Goal: Task Accomplishment & Management: Complete application form

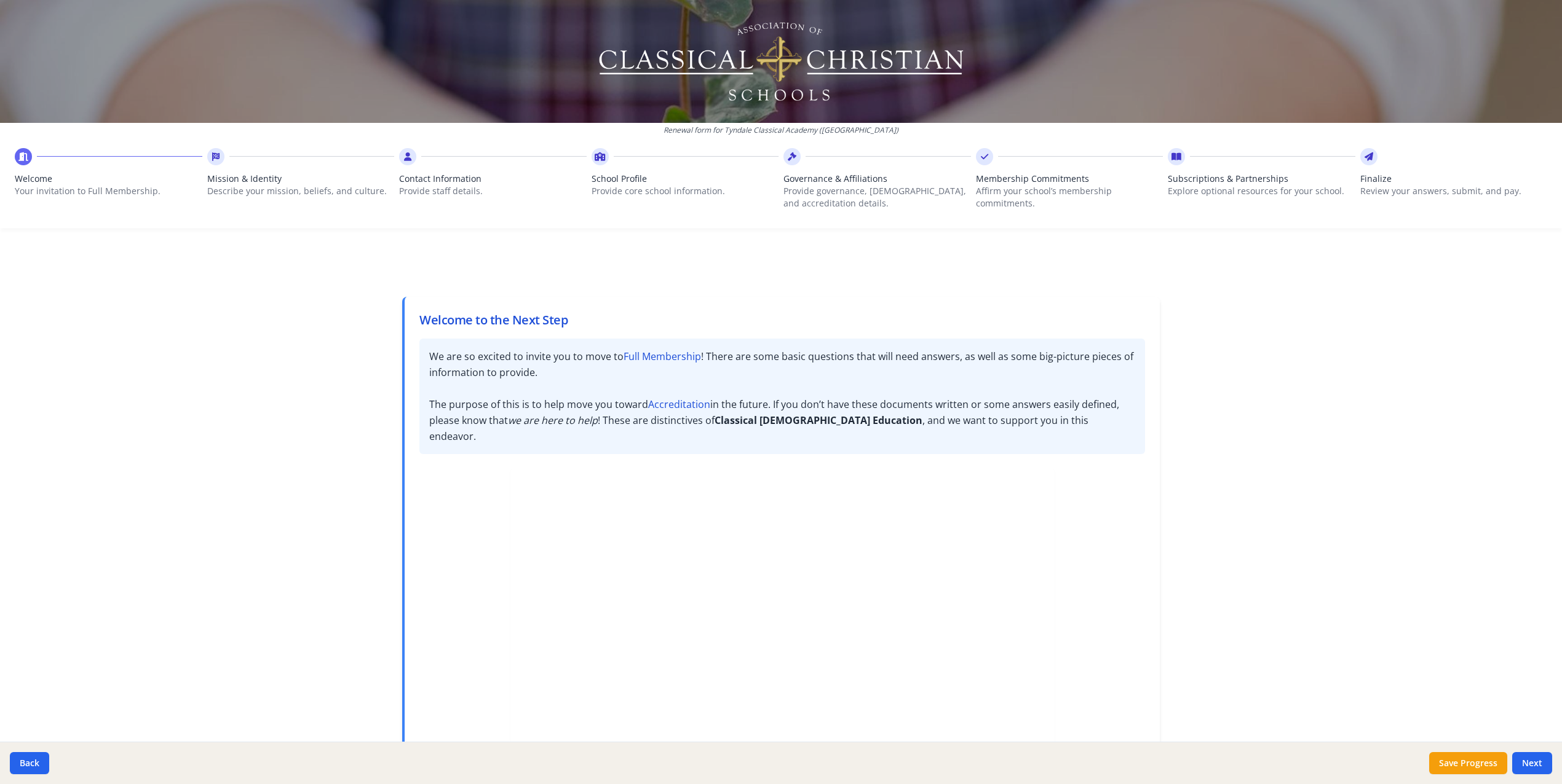
scroll to position [120, 0]
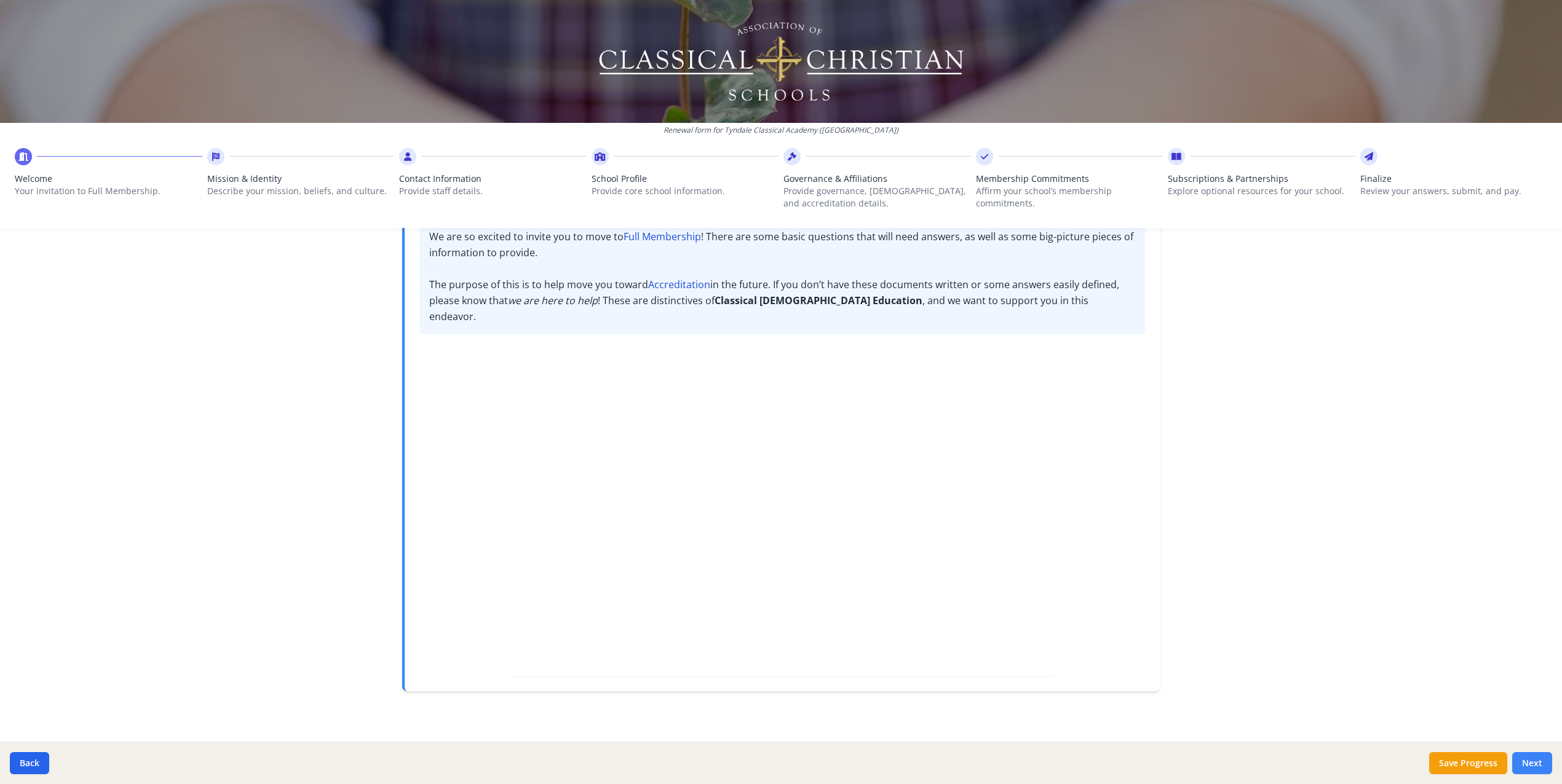
click at [1531, 760] on button "Next" at bounding box center [1532, 763] width 40 height 22
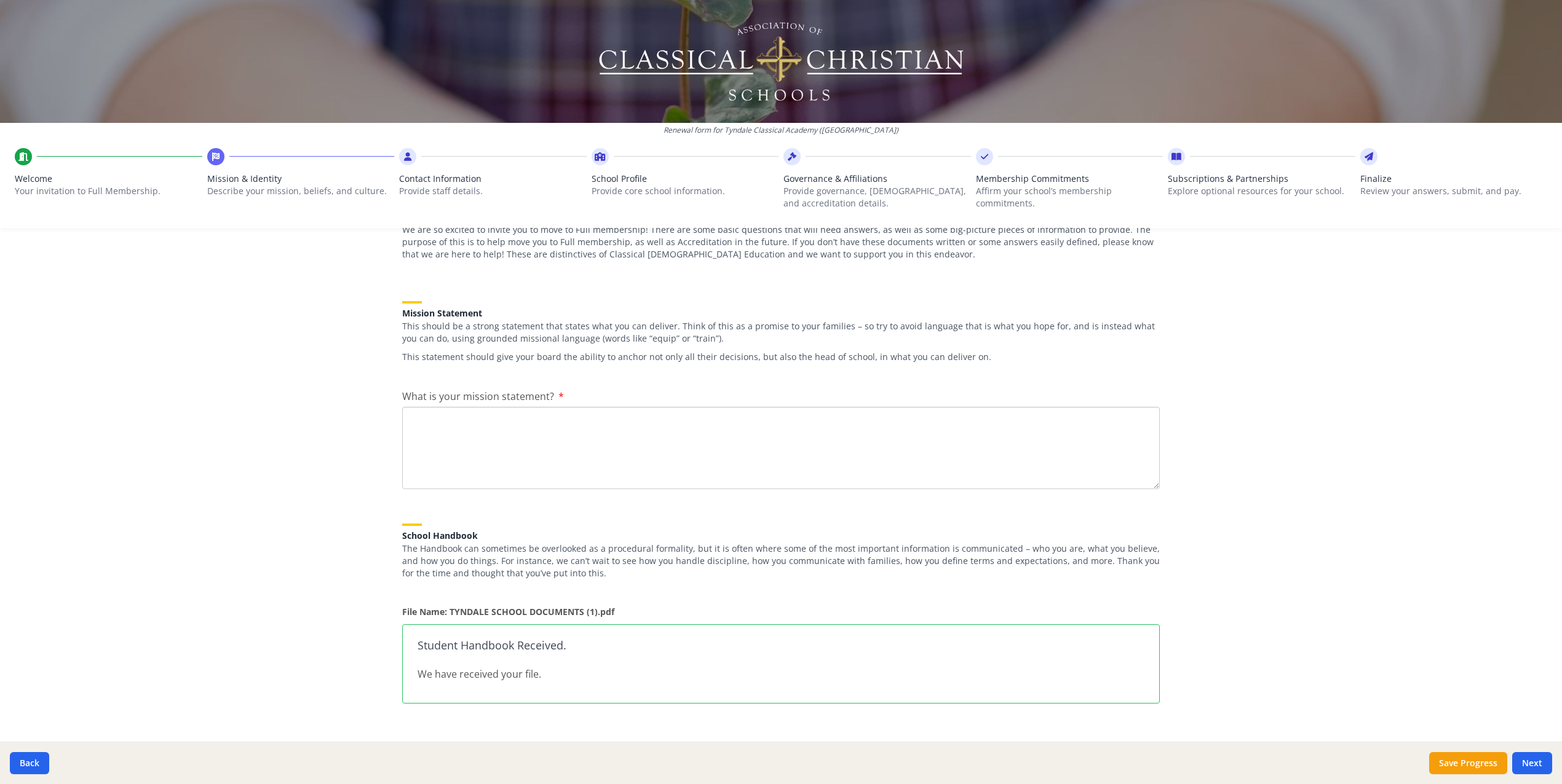
click at [438, 459] on textarea "What is your mission statement?" at bounding box center [781, 448] width 758 height 82
click at [425, 421] on textarea "What is your mission statement?" at bounding box center [781, 448] width 758 height 82
paste textarea "Our mission is to provide a classical education that joyfully disciples student…"
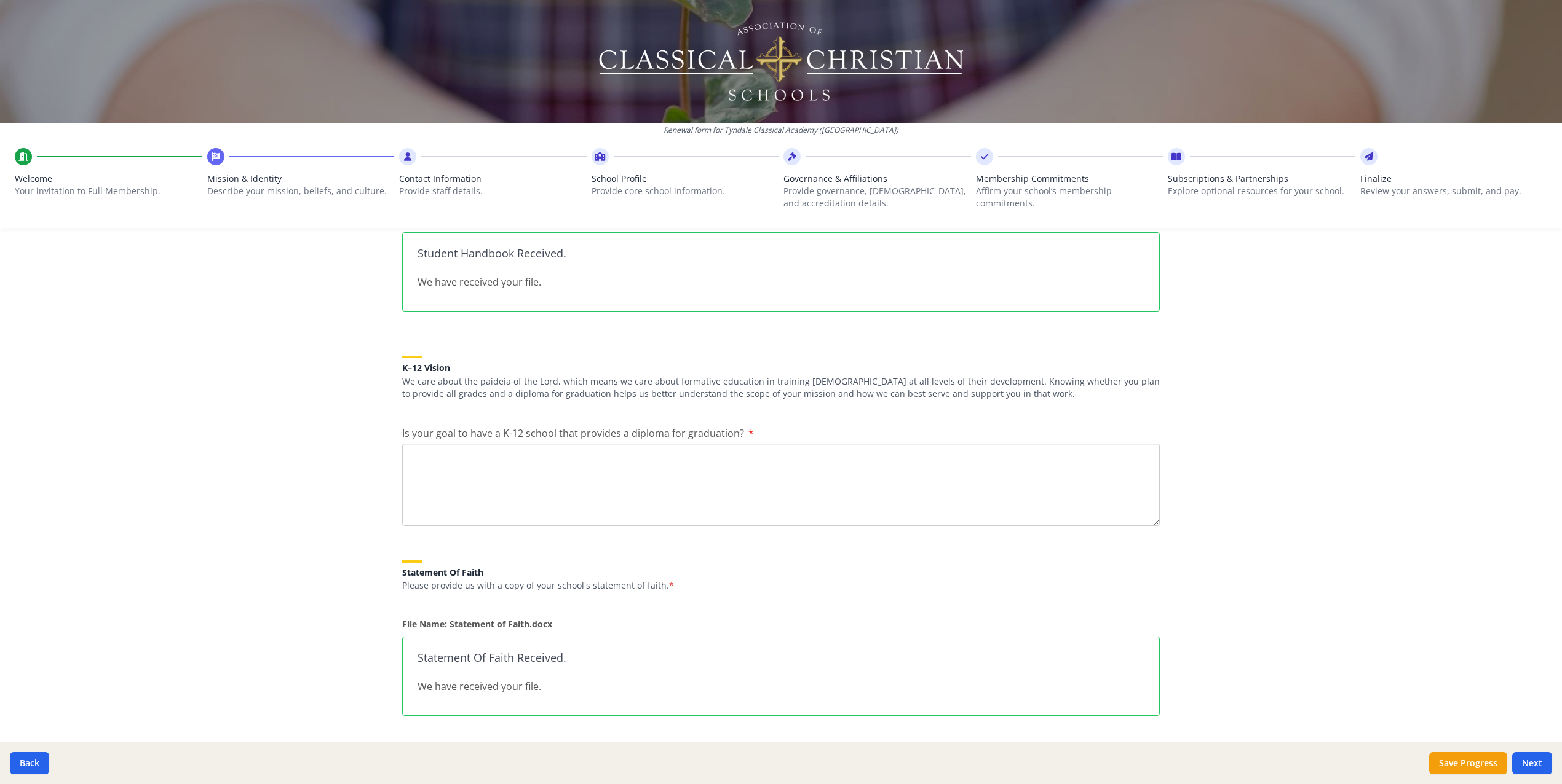
scroll to position [527, 0]
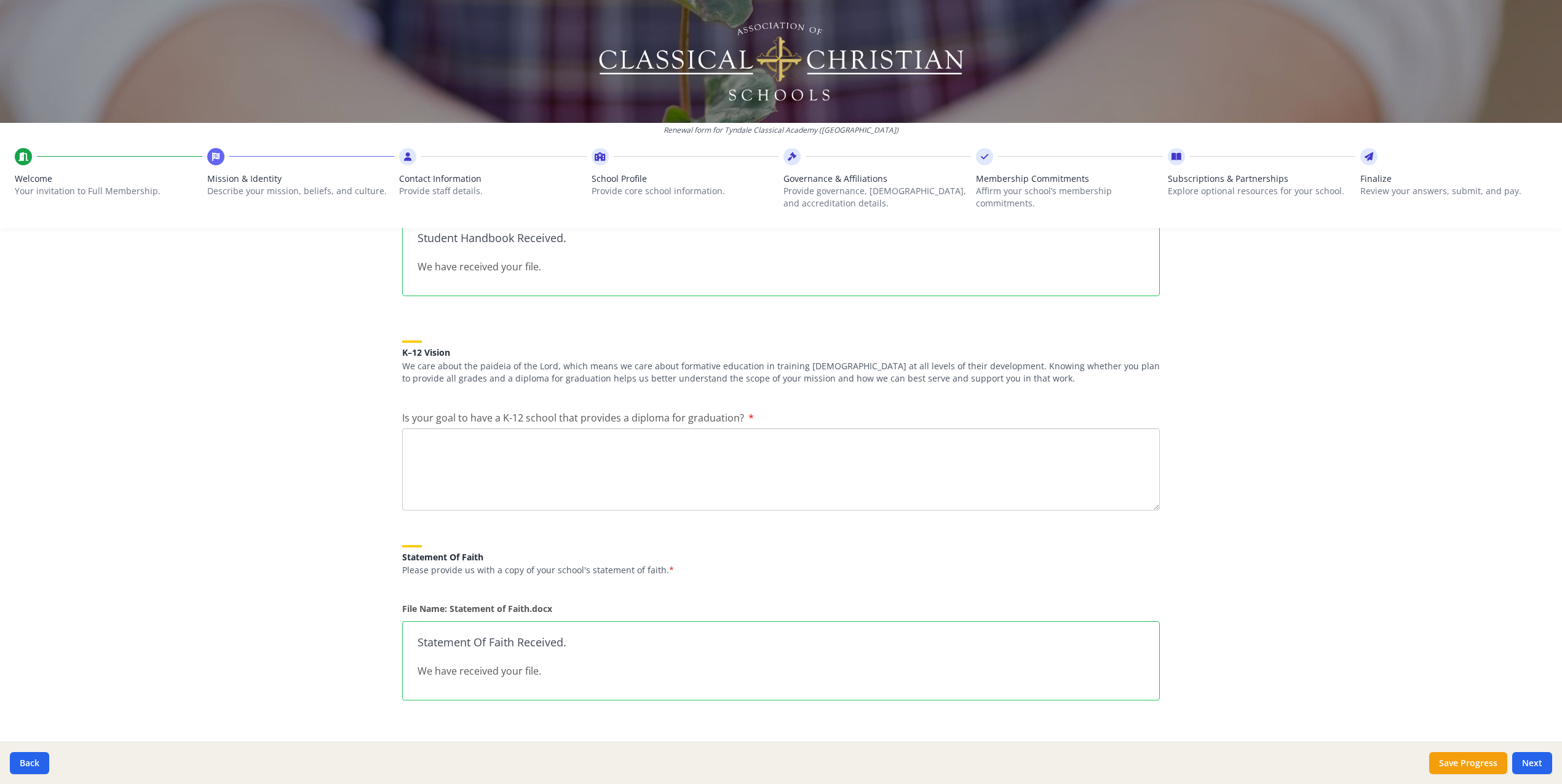
type textarea "Our mission is to provide a classical education that joyfully disciples student…"
click at [472, 453] on textarea "Is your goal to have a K-12 school that provides a diploma for graduation?" at bounding box center [781, 469] width 758 height 82
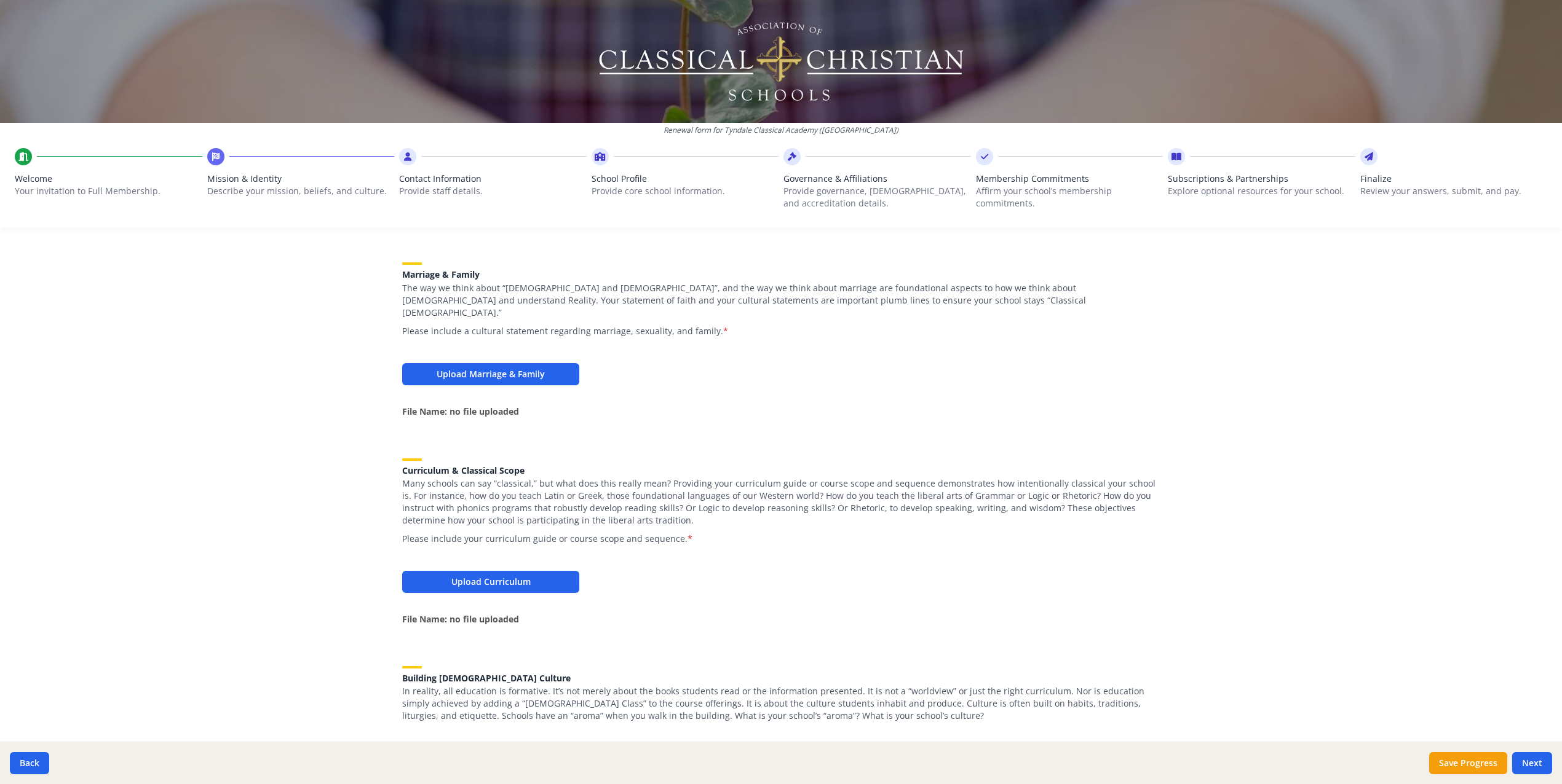
scroll to position [1011, 0]
type textarea "Yes"
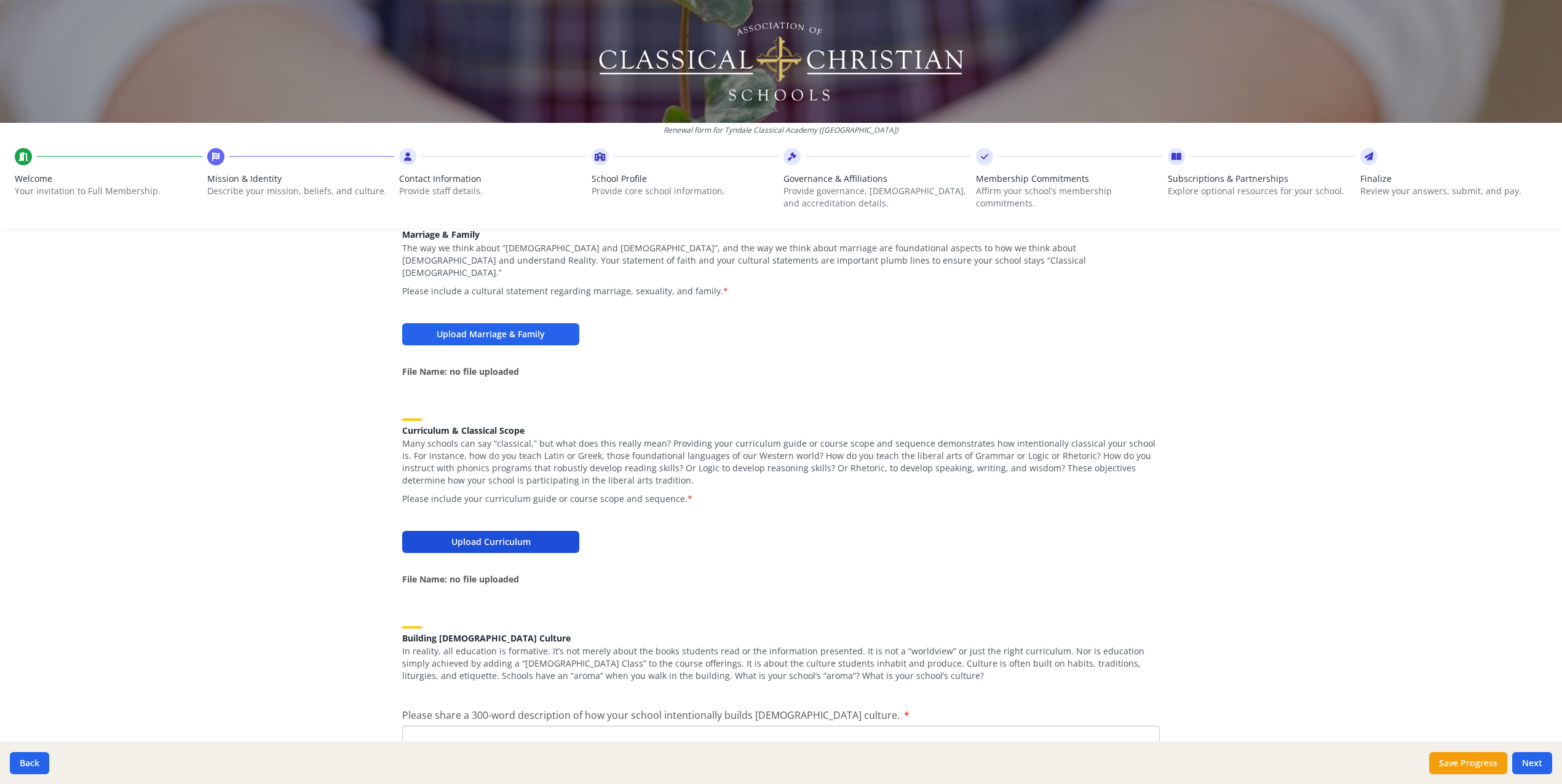
scroll to position [1040, 0]
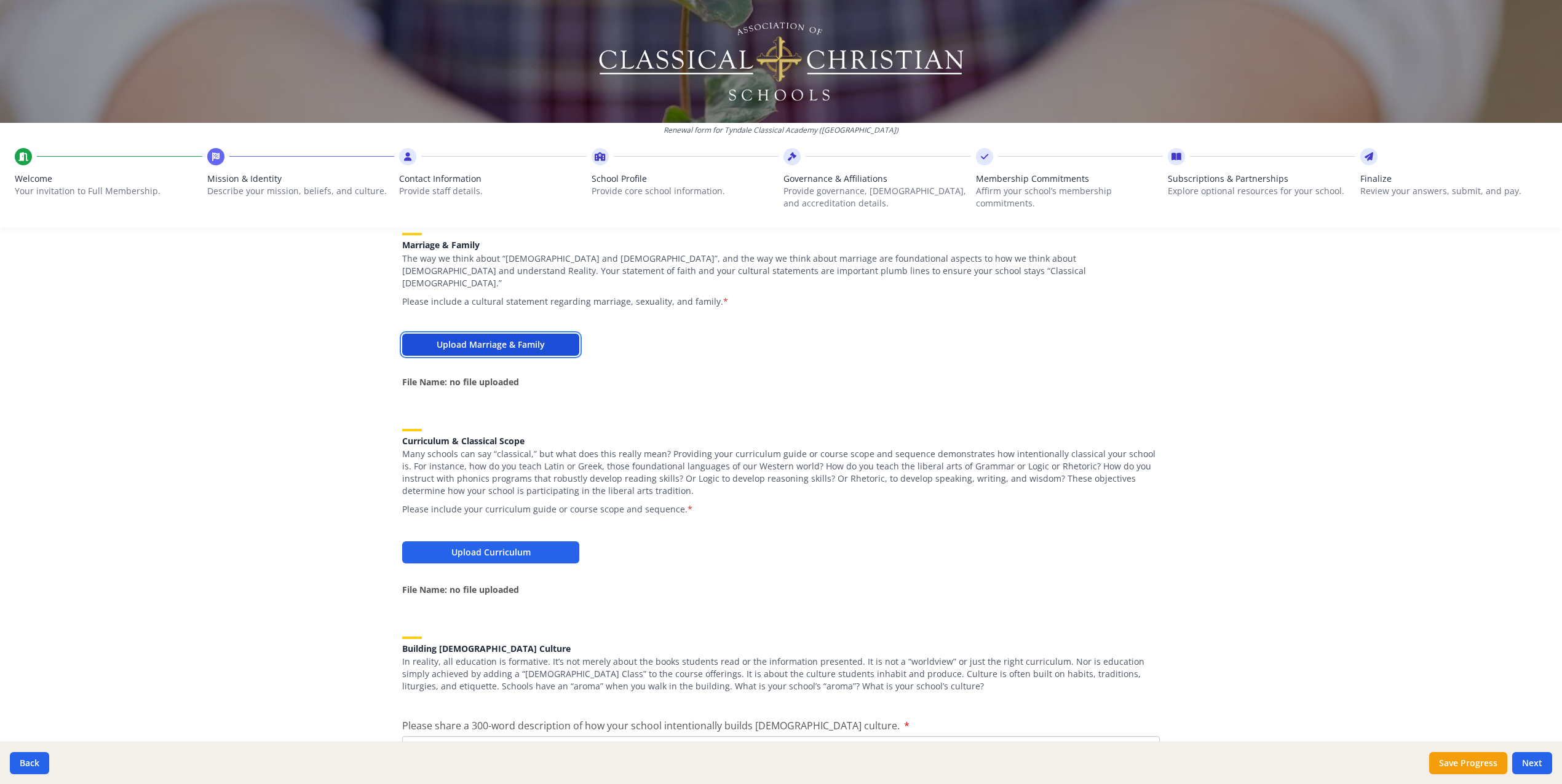
click at [463, 336] on button "Upload Marriage & Family" at bounding box center [490, 345] width 177 height 22
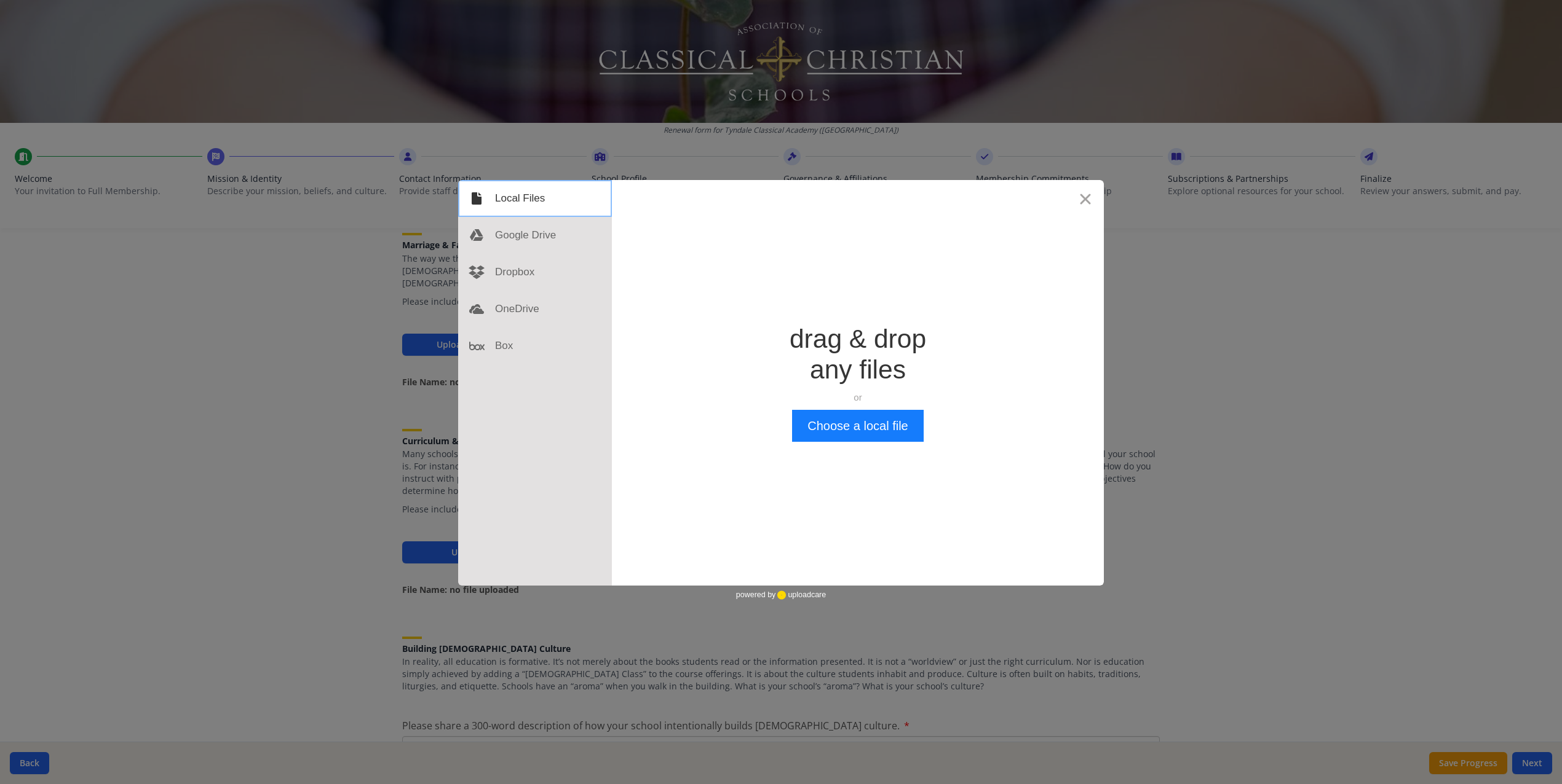
click at [538, 202] on div at bounding box center [535, 198] width 154 height 37
click at [842, 428] on button "Choose a local file" at bounding box center [858, 426] width 131 height 32
click at [866, 428] on button "Choose a local file" at bounding box center [858, 426] width 131 height 32
click at [529, 236] on div at bounding box center [535, 235] width 154 height 37
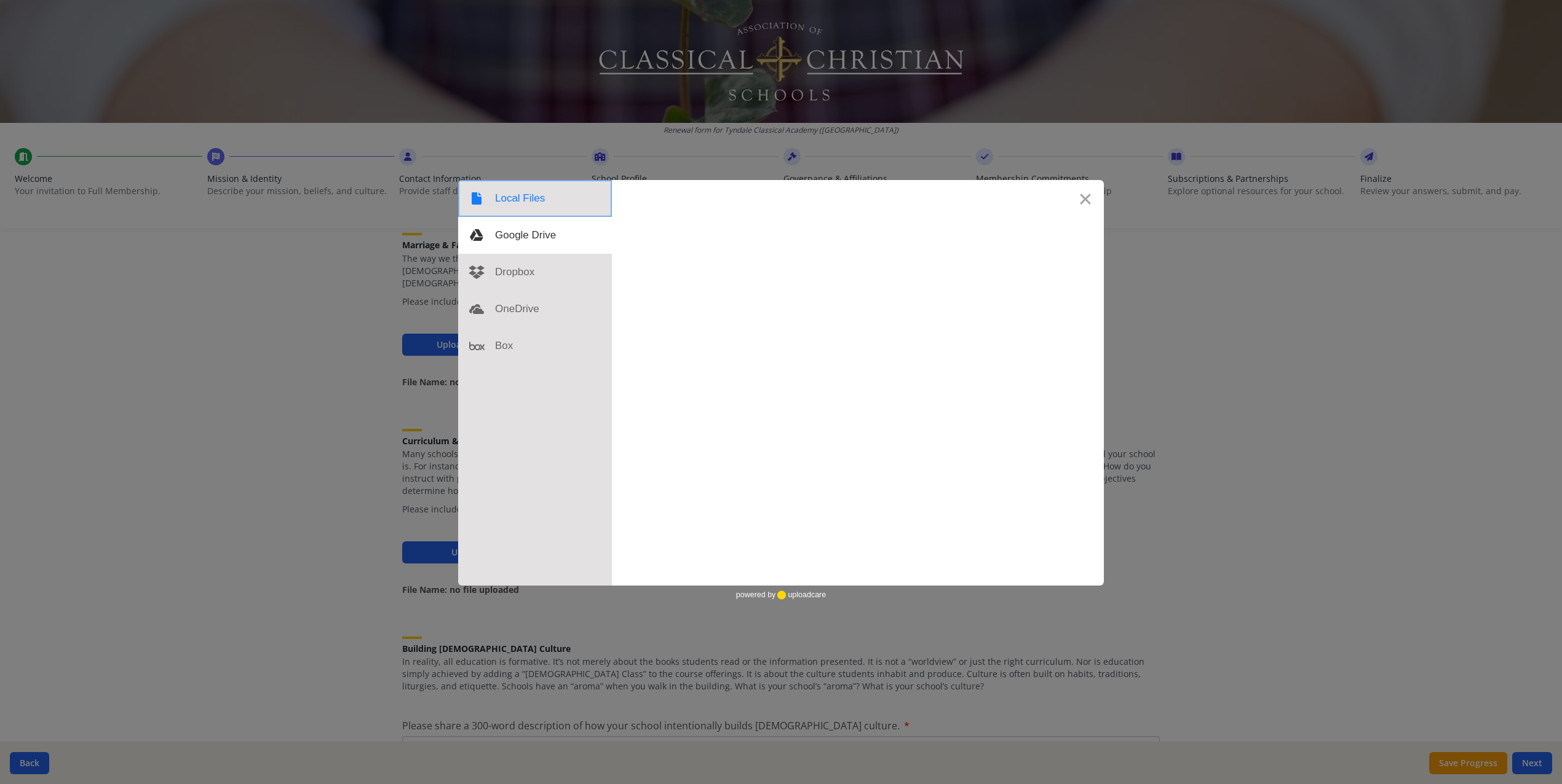
click at [524, 205] on div at bounding box center [535, 198] width 154 height 37
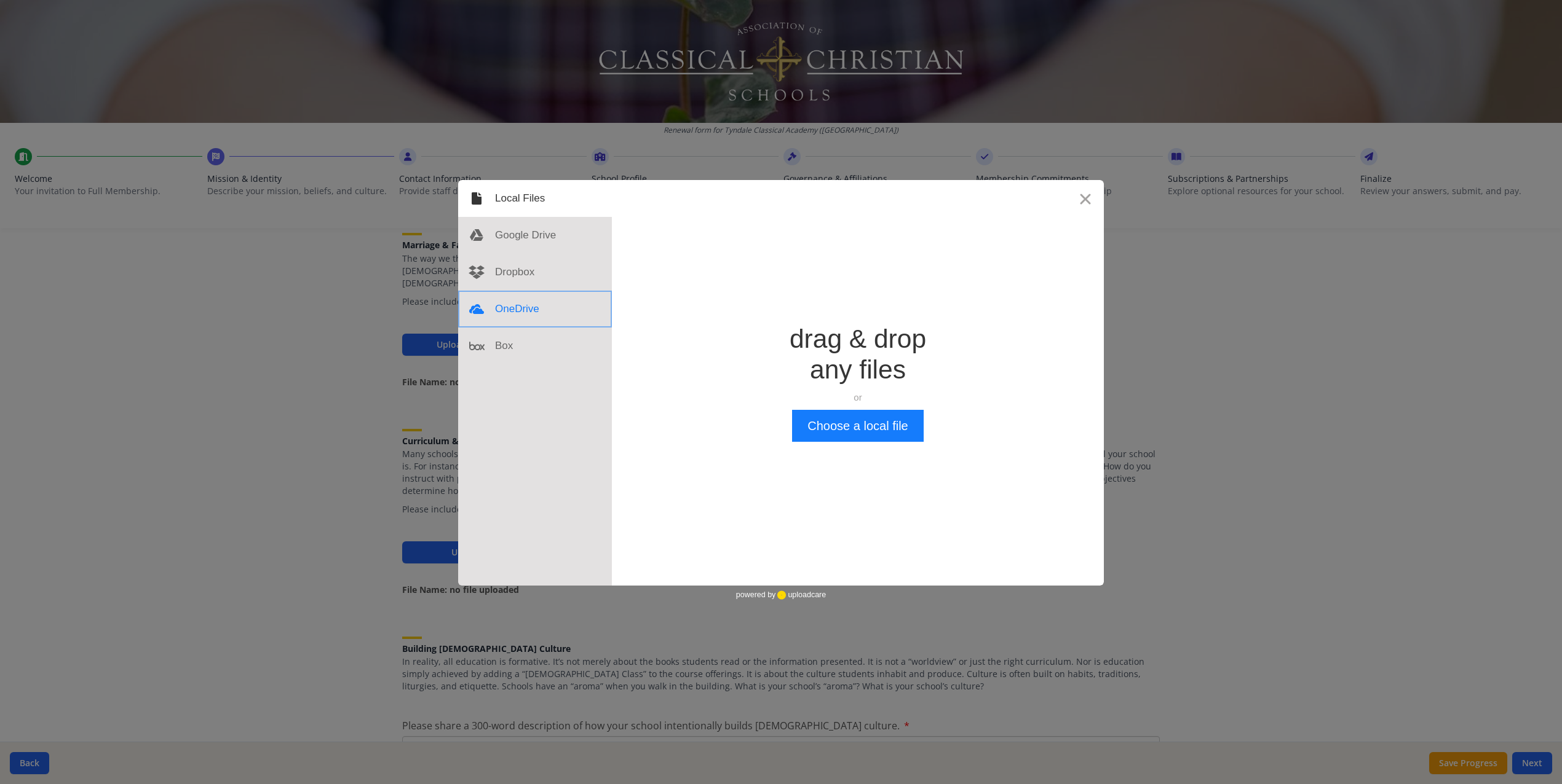
click at [516, 306] on div at bounding box center [535, 309] width 154 height 37
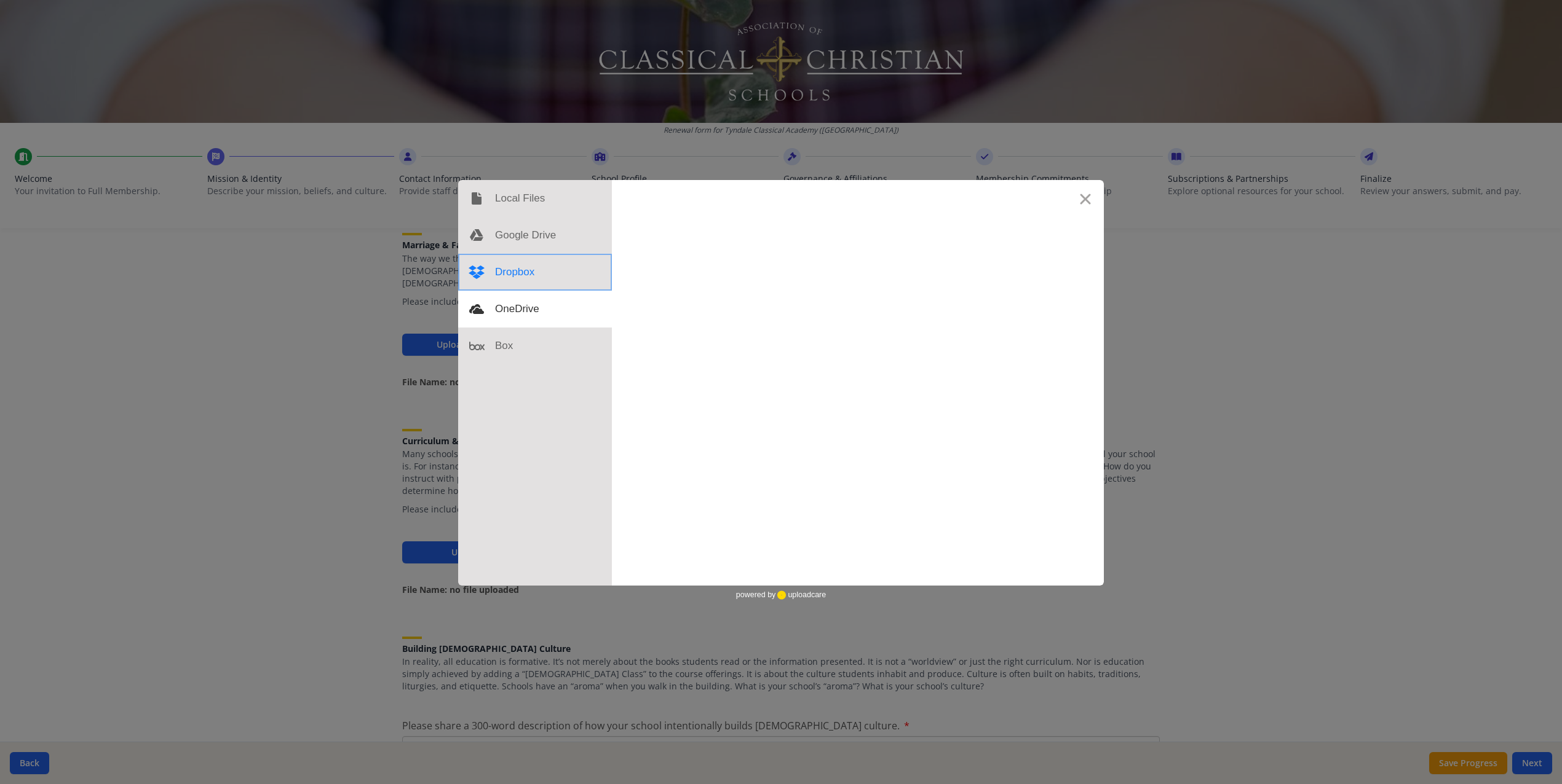
click at [514, 276] on div at bounding box center [535, 272] width 154 height 37
click at [534, 234] on div at bounding box center [535, 235] width 154 height 37
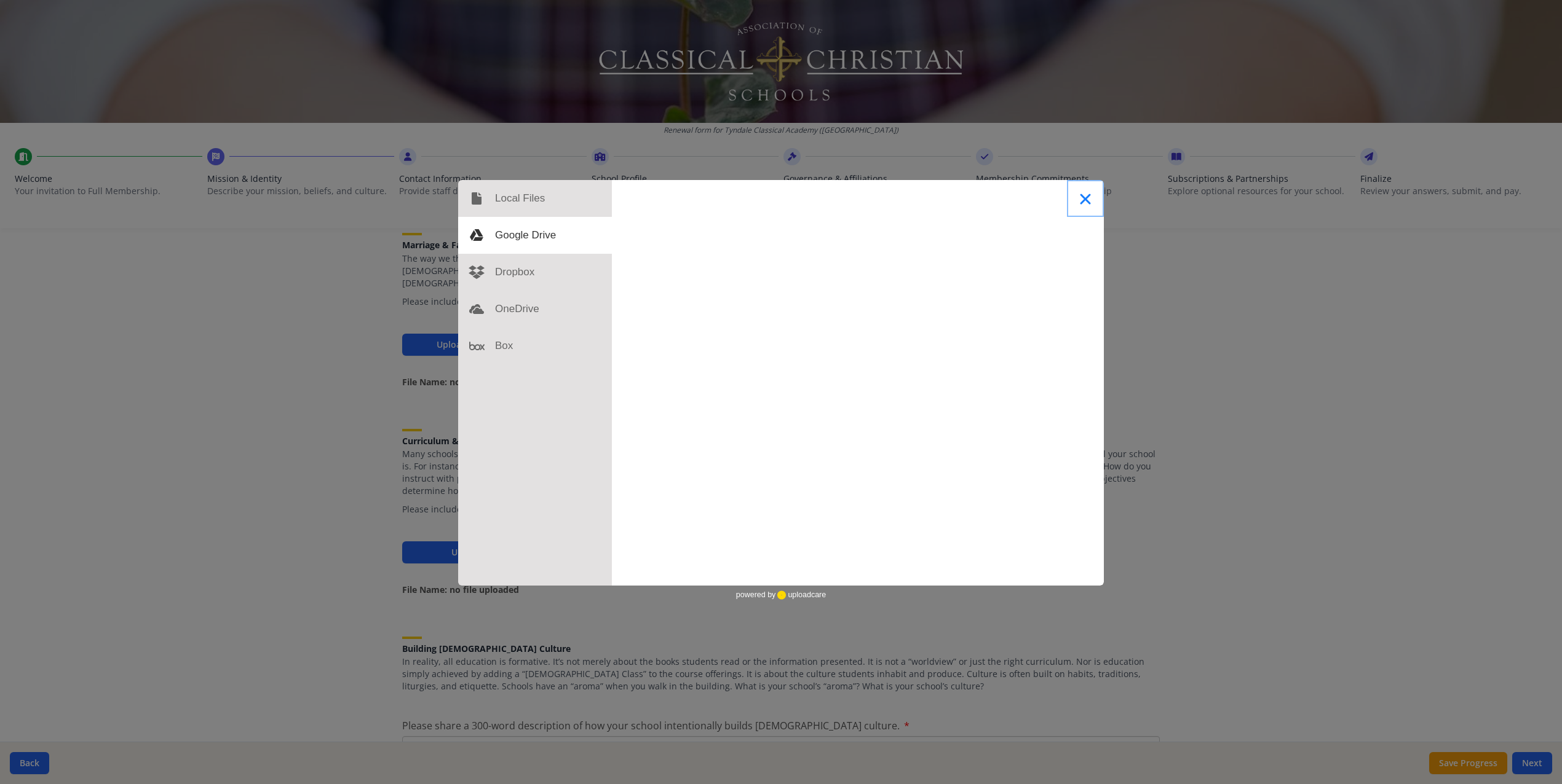
click at [1085, 196] on button "Close" at bounding box center [1085, 198] width 37 height 37
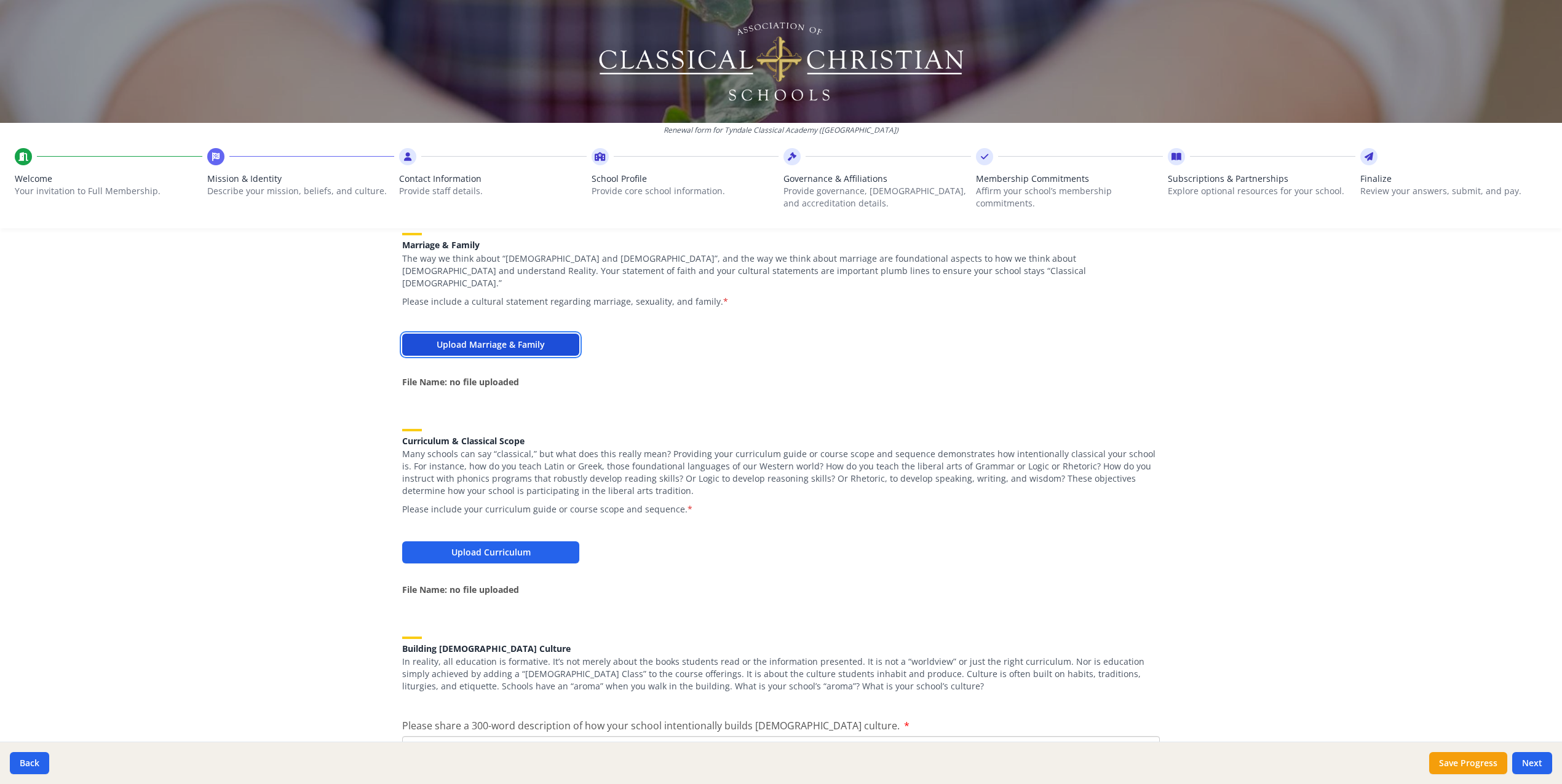
click at [506, 338] on button "Upload Marriage & Family" at bounding box center [490, 345] width 177 height 22
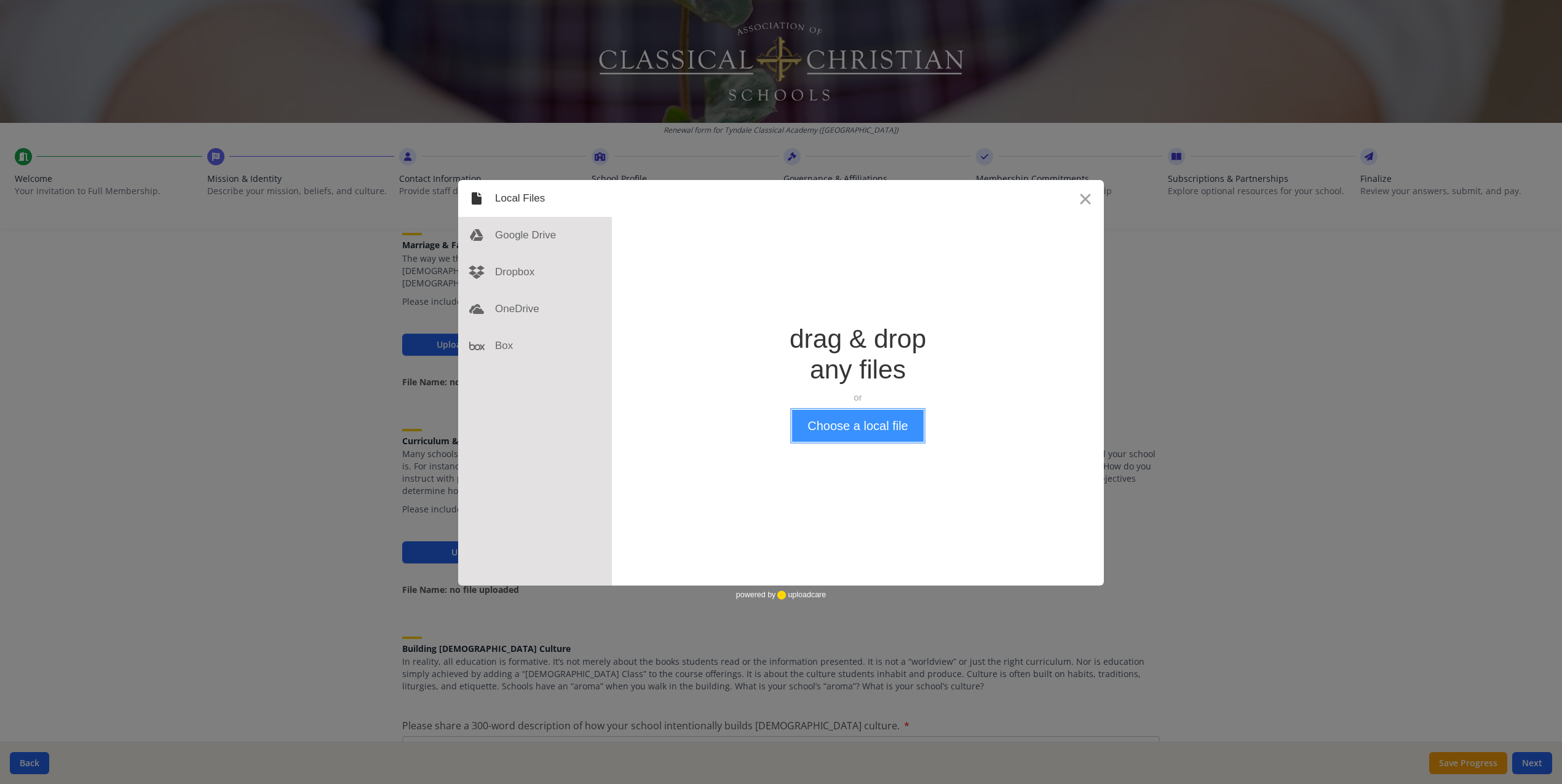
click at [835, 435] on button "Choose a local file" at bounding box center [858, 426] width 131 height 32
click at [867, 425] on button "Choose a local file" at bounding box center [858, 426] width 131 height 32
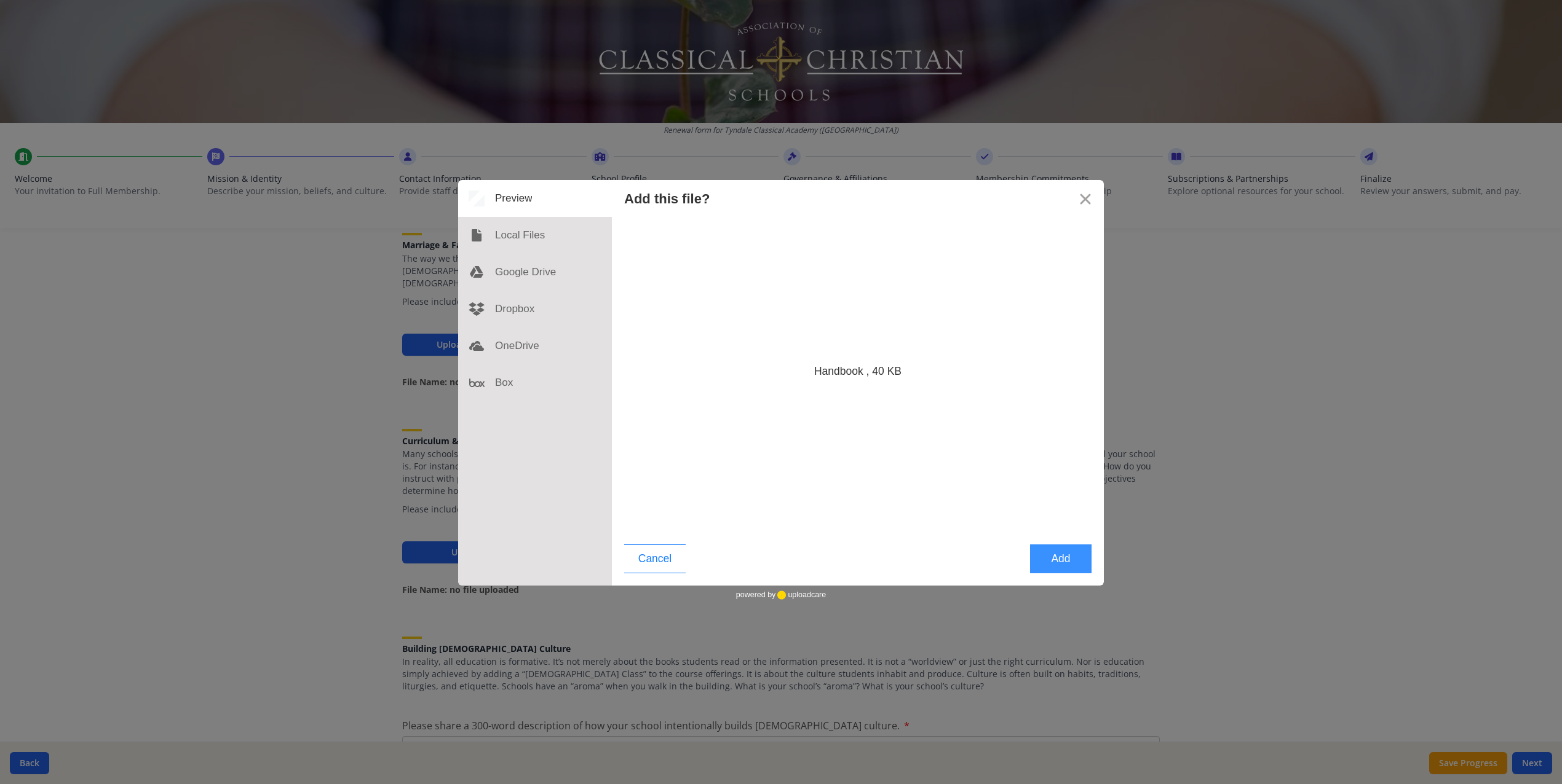
click at [1065, 562] on button "Add" at bounding box center [1061, 558] width 61 height 29
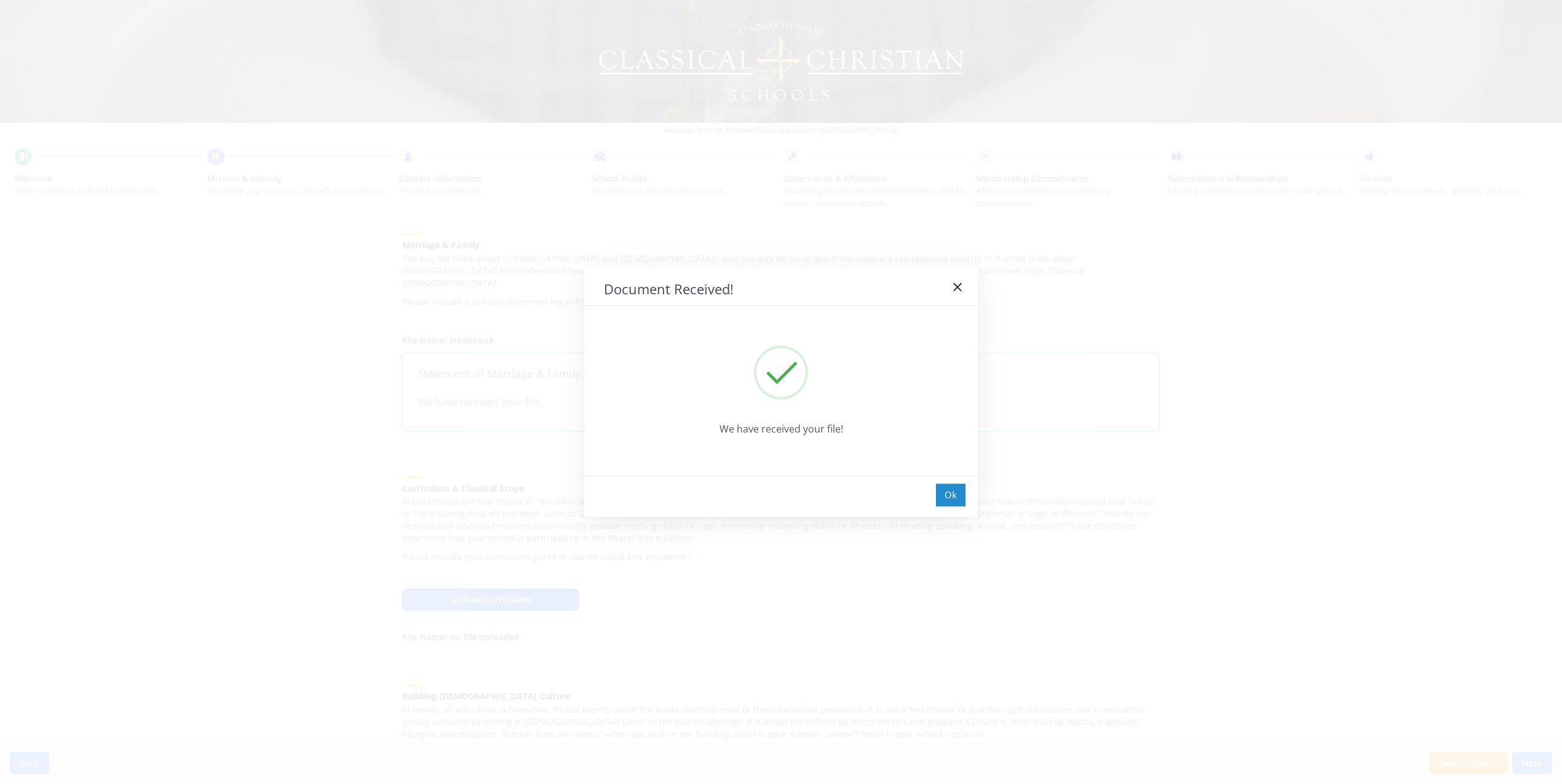
click at [955, 494] on div "Ok" at bounding box center [950, 495] width 29 height 23
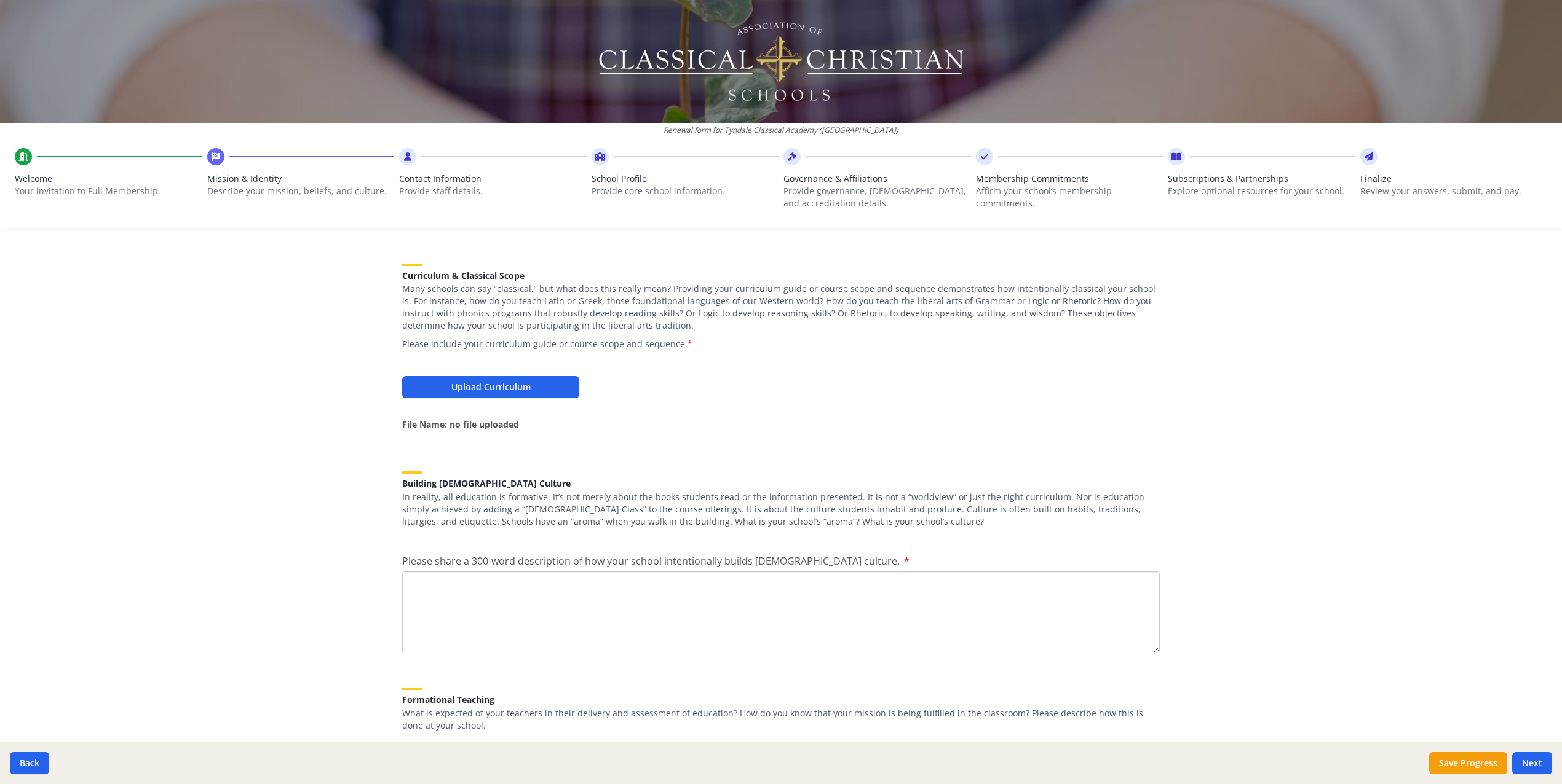
scroll to position [1255, 0]
click at [431, 374] on button "Upload Curriculum" at bounding box center [490, 385] width 177 height 22
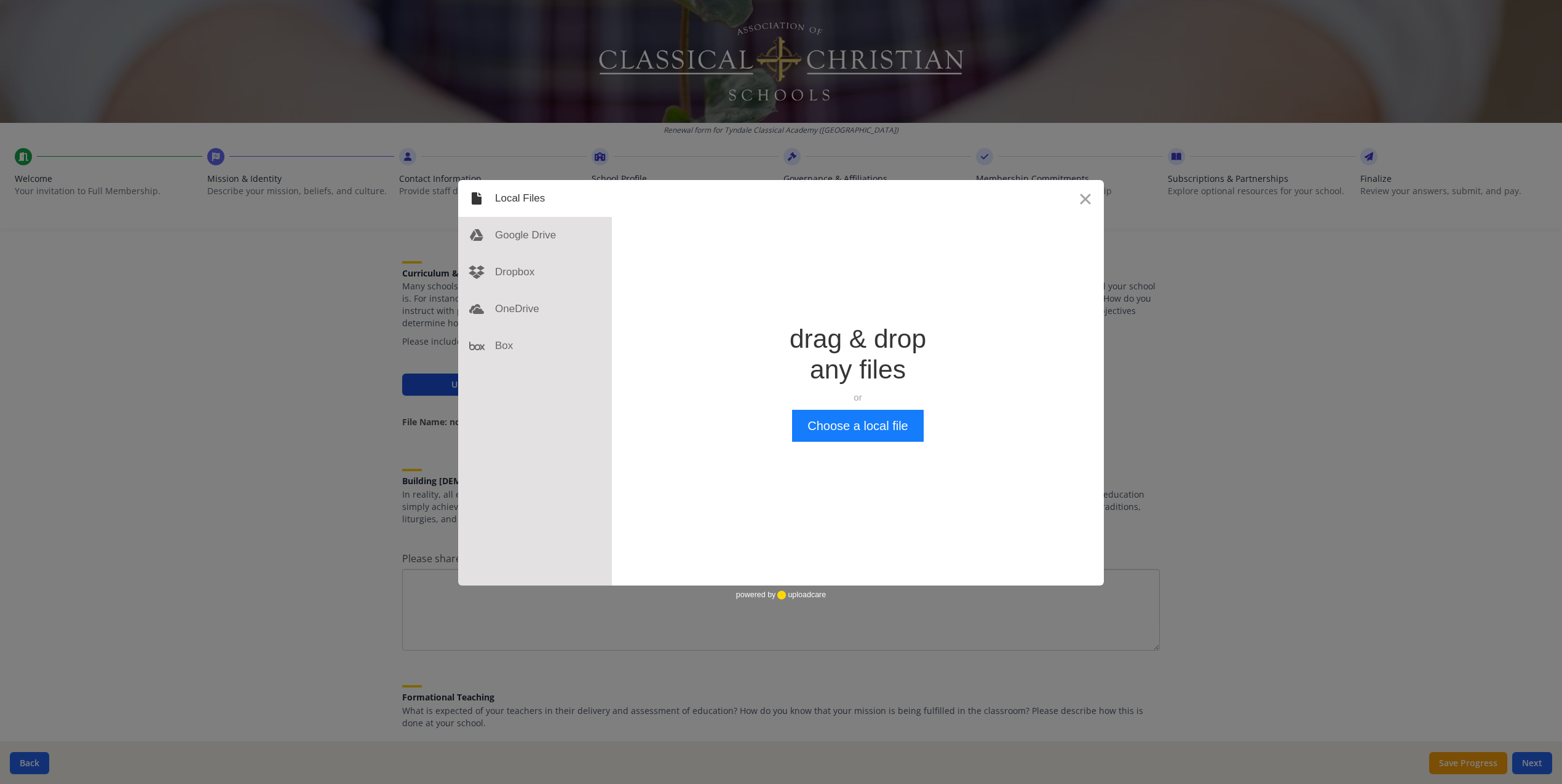
click at [431, 373] on div "Drop a file here drag & drop any files or Upload files from your computer Choos…" at bounding box center [781, 392] width 1562 height 784
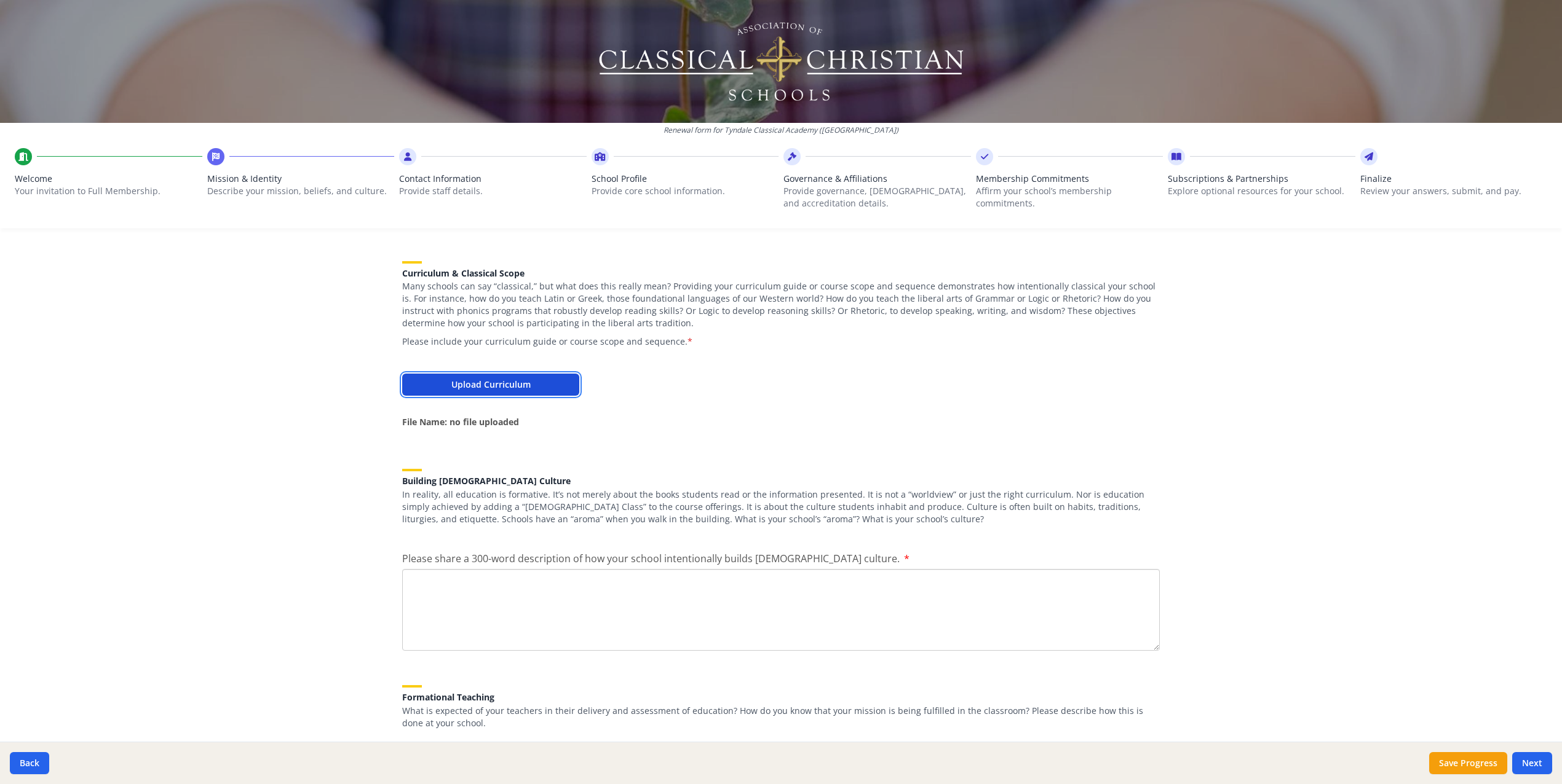
click at [431, 374] on button "Upload Curriculum" at bounding box center [490, 385] width 177 height 22
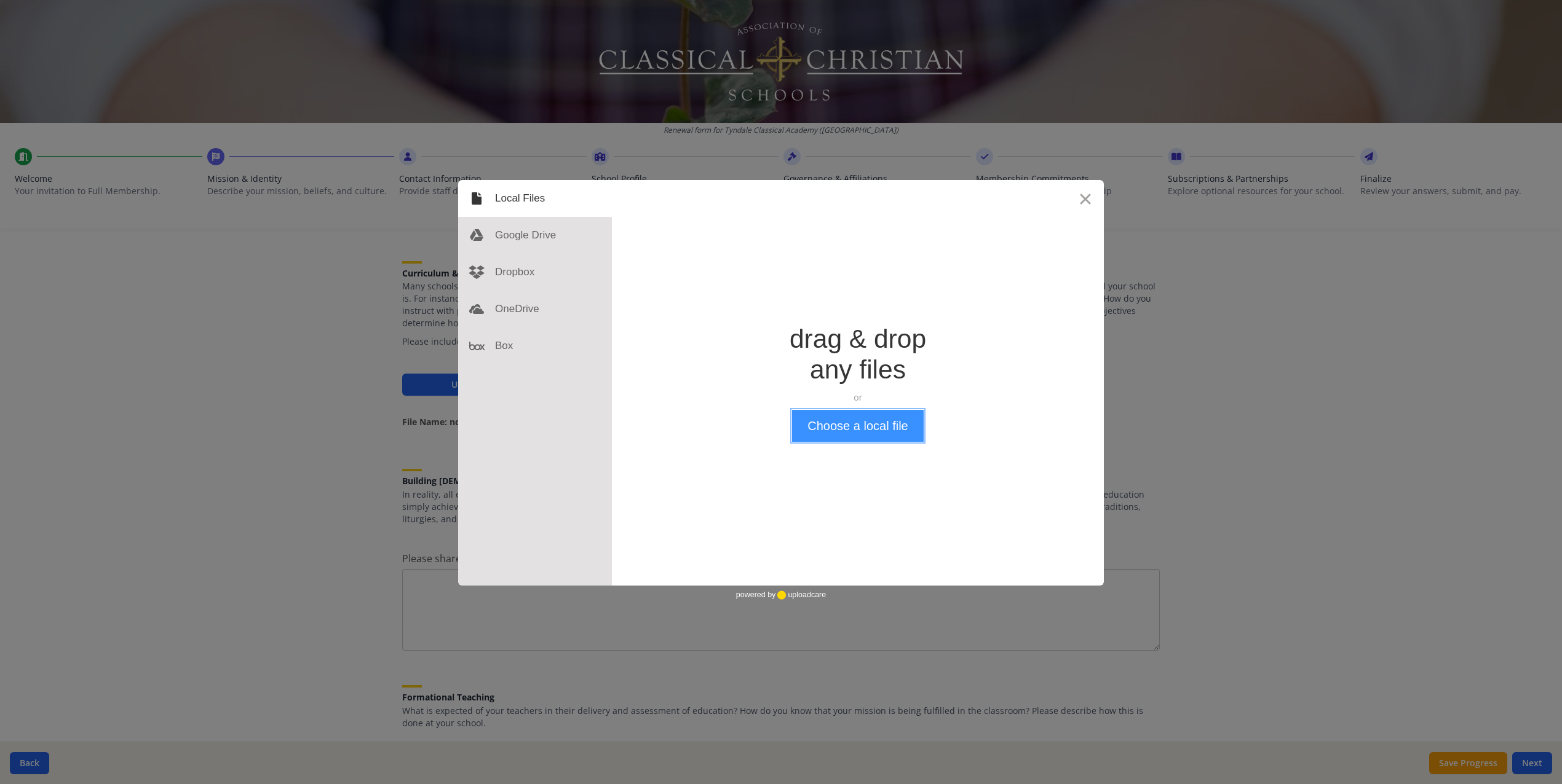
click at [843, 437] on button "Choose a local file" at bounding box center [858, 426] width 131 height 32
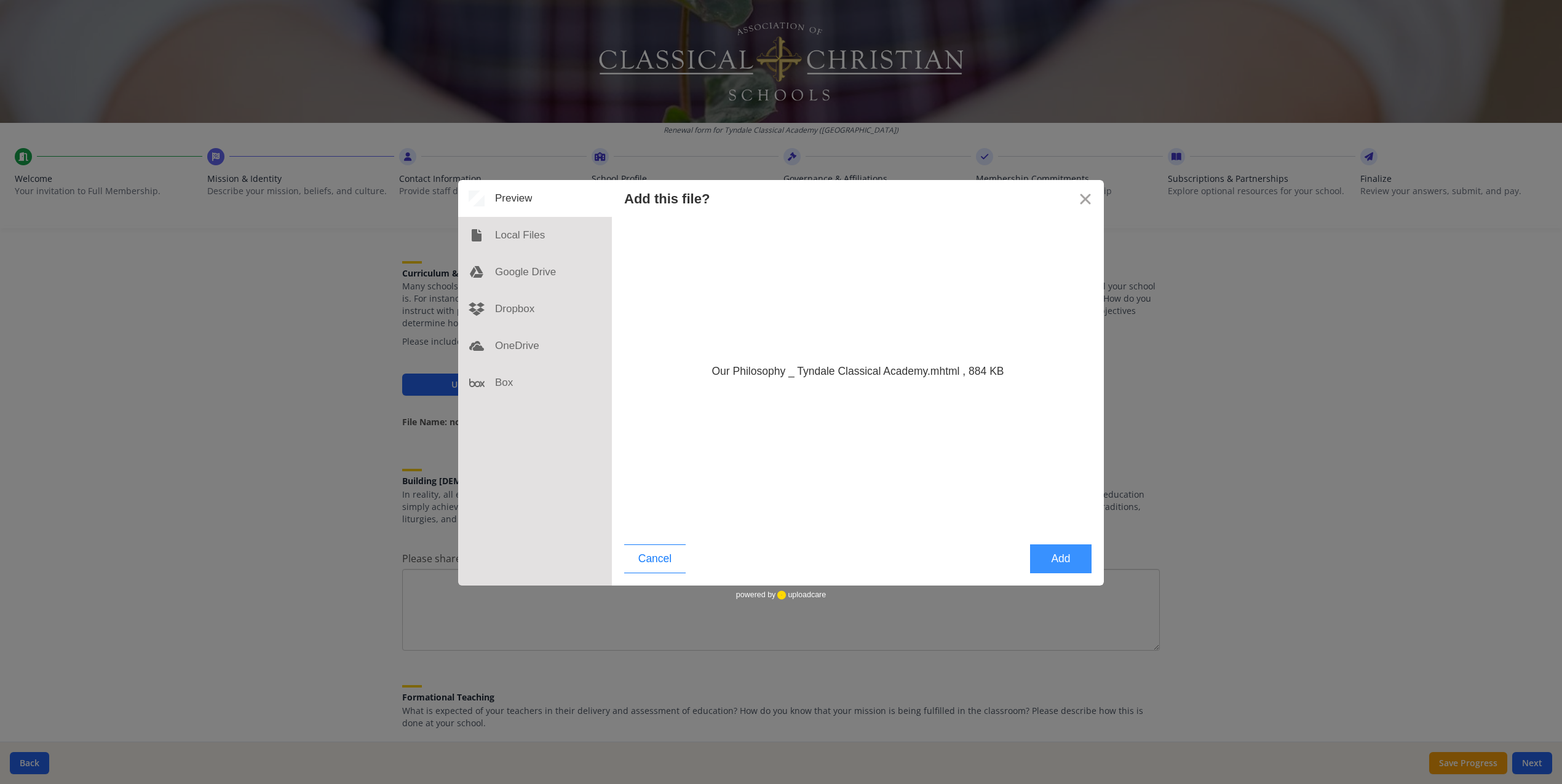
click at [1053, 561] on button "Add" at bounding box center [1061, 558] width 61 height 29
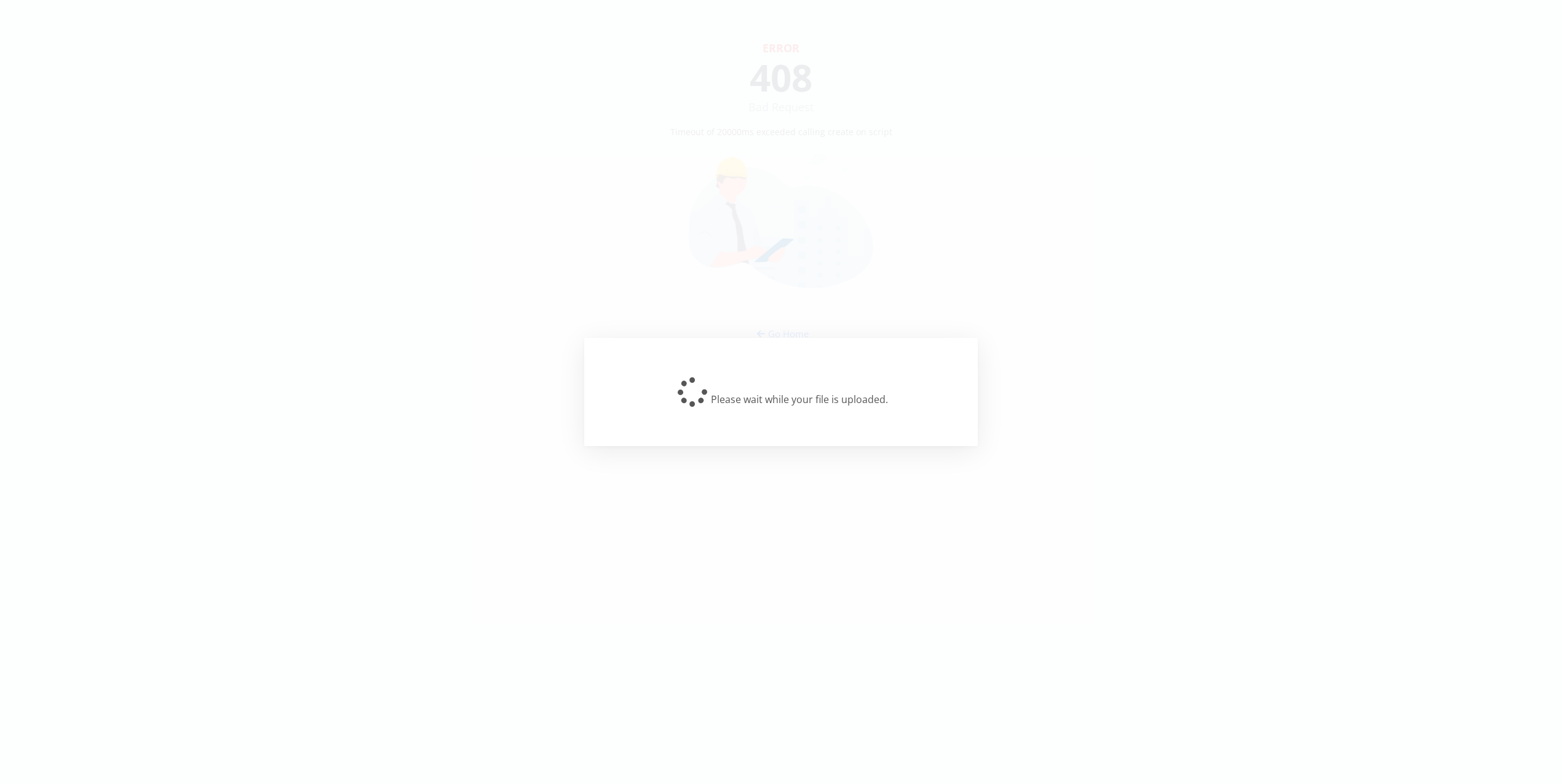
click at [1053, 561] on div "Please wait while your file is uploaded." at bounding box center [781, 392] width 1562 height 784
click at [747, 418] on div "Please wait while your file is uploaded." at bounding box center [781, 391] width 394 height 108
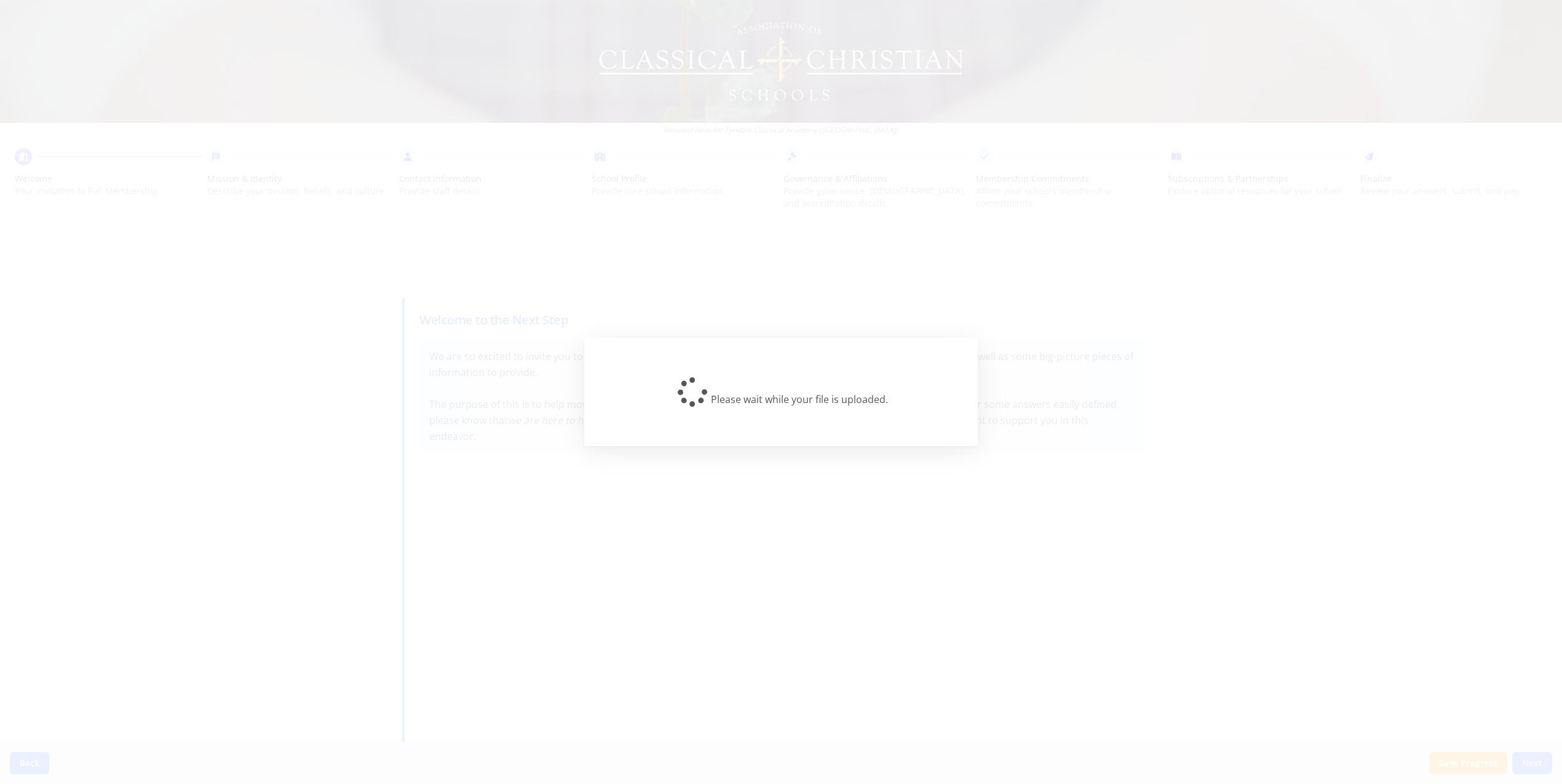
click at [919, 451] on div "Please wait while your file is uploaded." at bounding box center [781, 392] width 1562 height 784
click at [748, 399] on div "Please wait while your file is uploaded." at bounding box center [781, 392] width 354 height 29
click at [899, 408] on div "Please wait while your file is uploaded." at bounding box center [781, 391] width 394 height 108
click at [900, 408] on div "Please wait while your file is uploaded." at bounding box center [781, 391] width 394 height 108
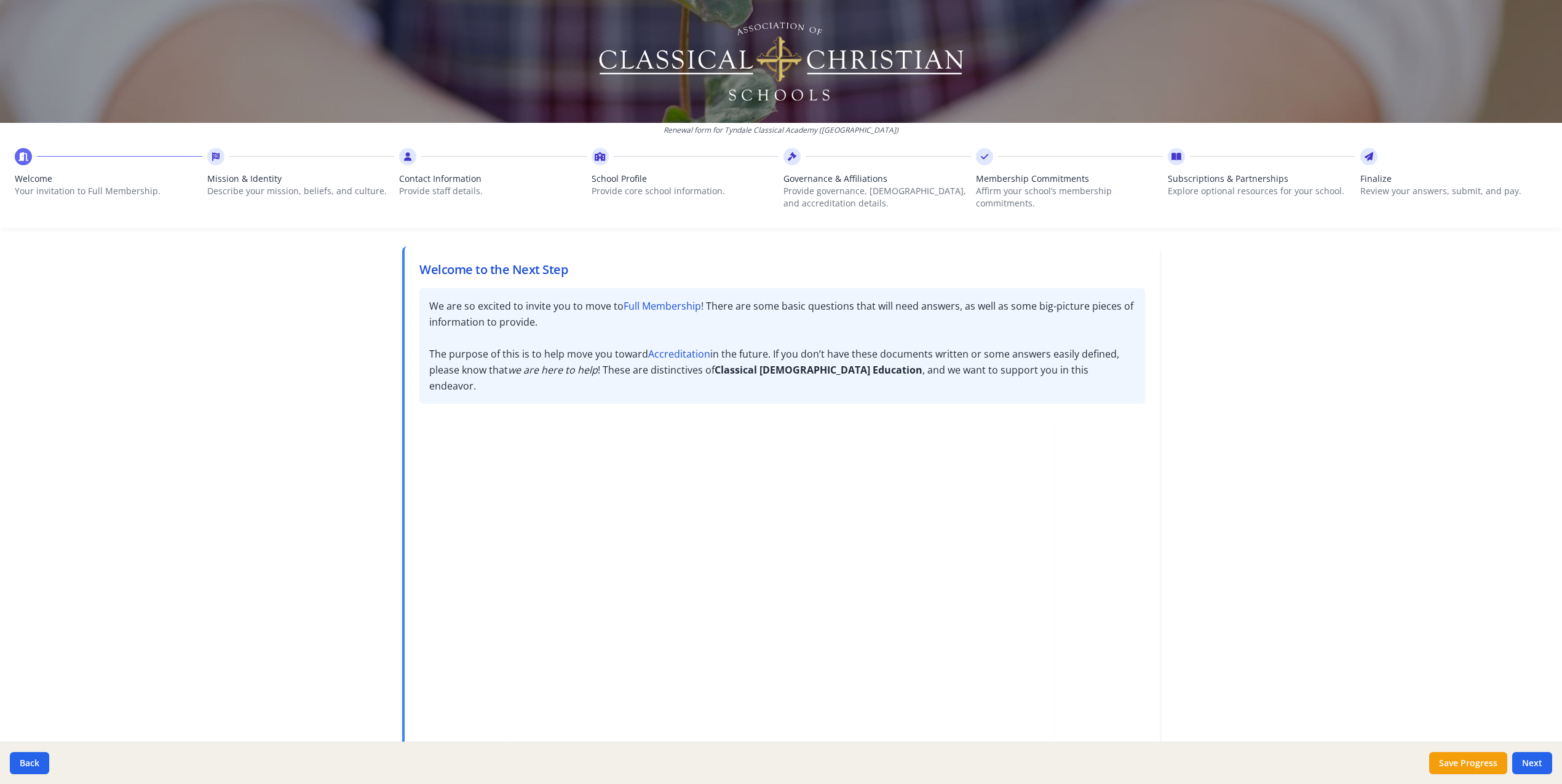
scroll to position [120, 0]
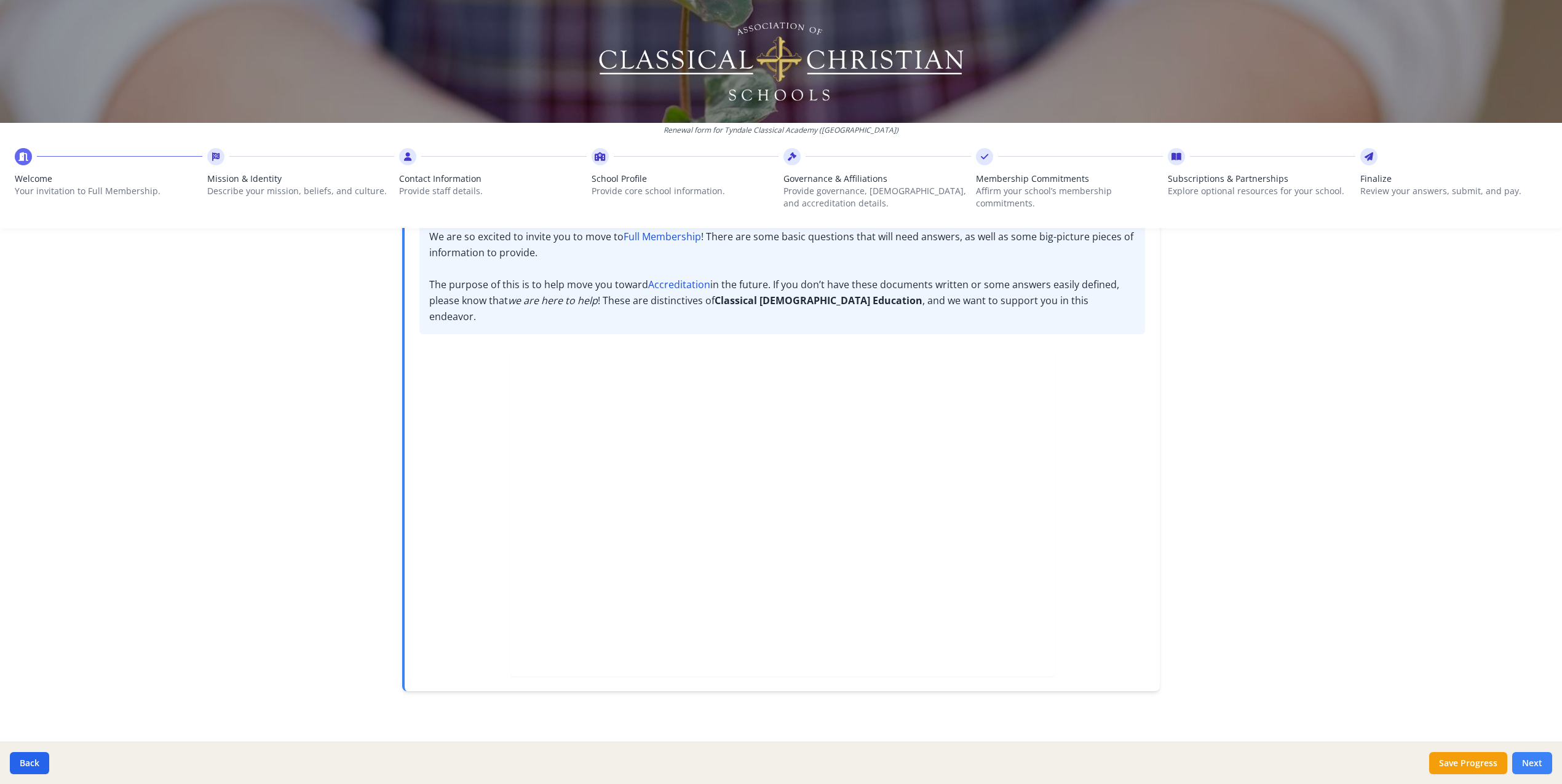
click at [1525, 758] on button "Next" at bounding box center [1532, 763] width 40 height 22
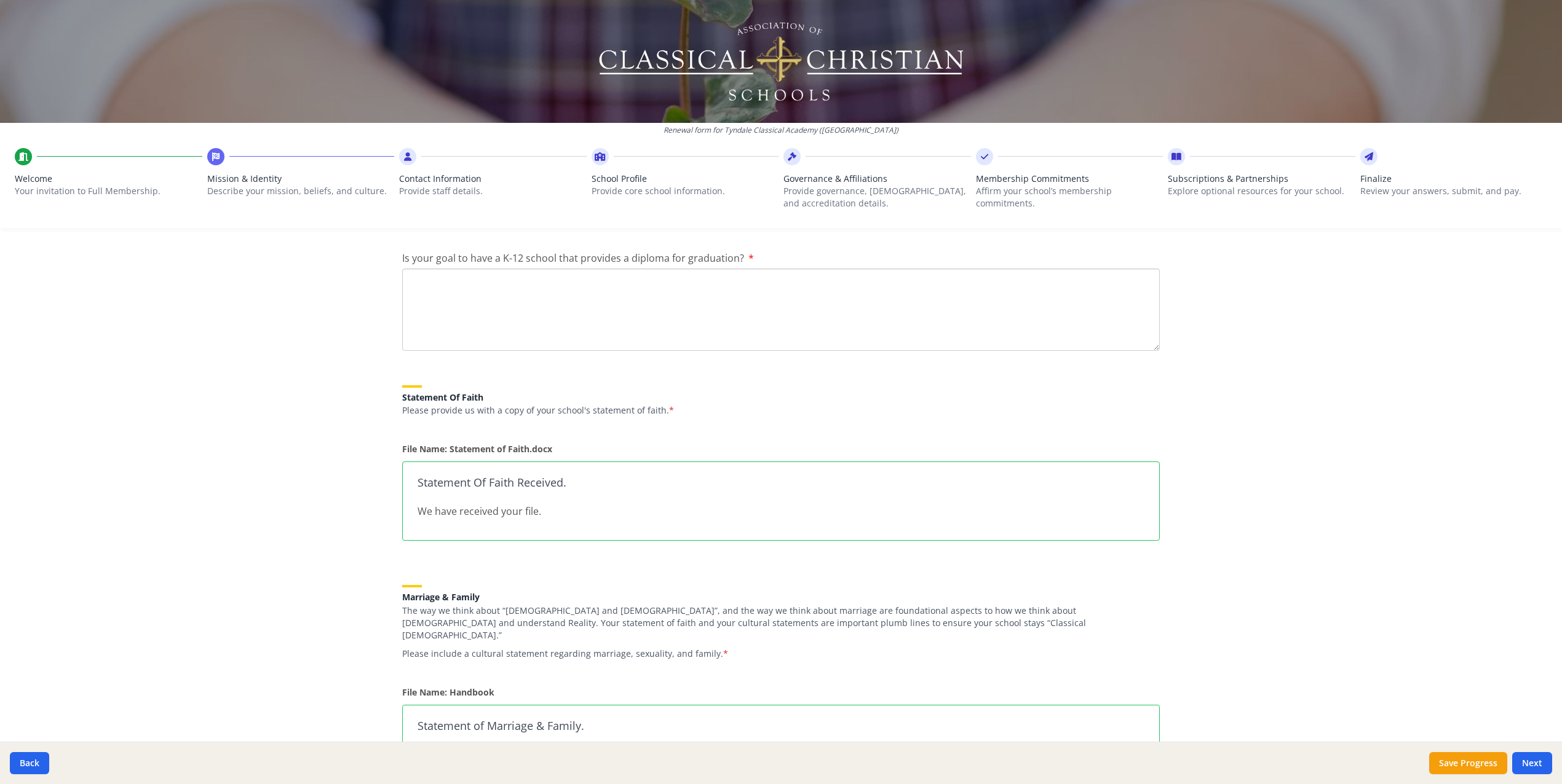
scroll to position [693, 0]
click at [496, 315] on textarea "Is your goal to have a K-12 school that provides a diploma for graduation?" at bounding box center [781, 304] width 758 height 82
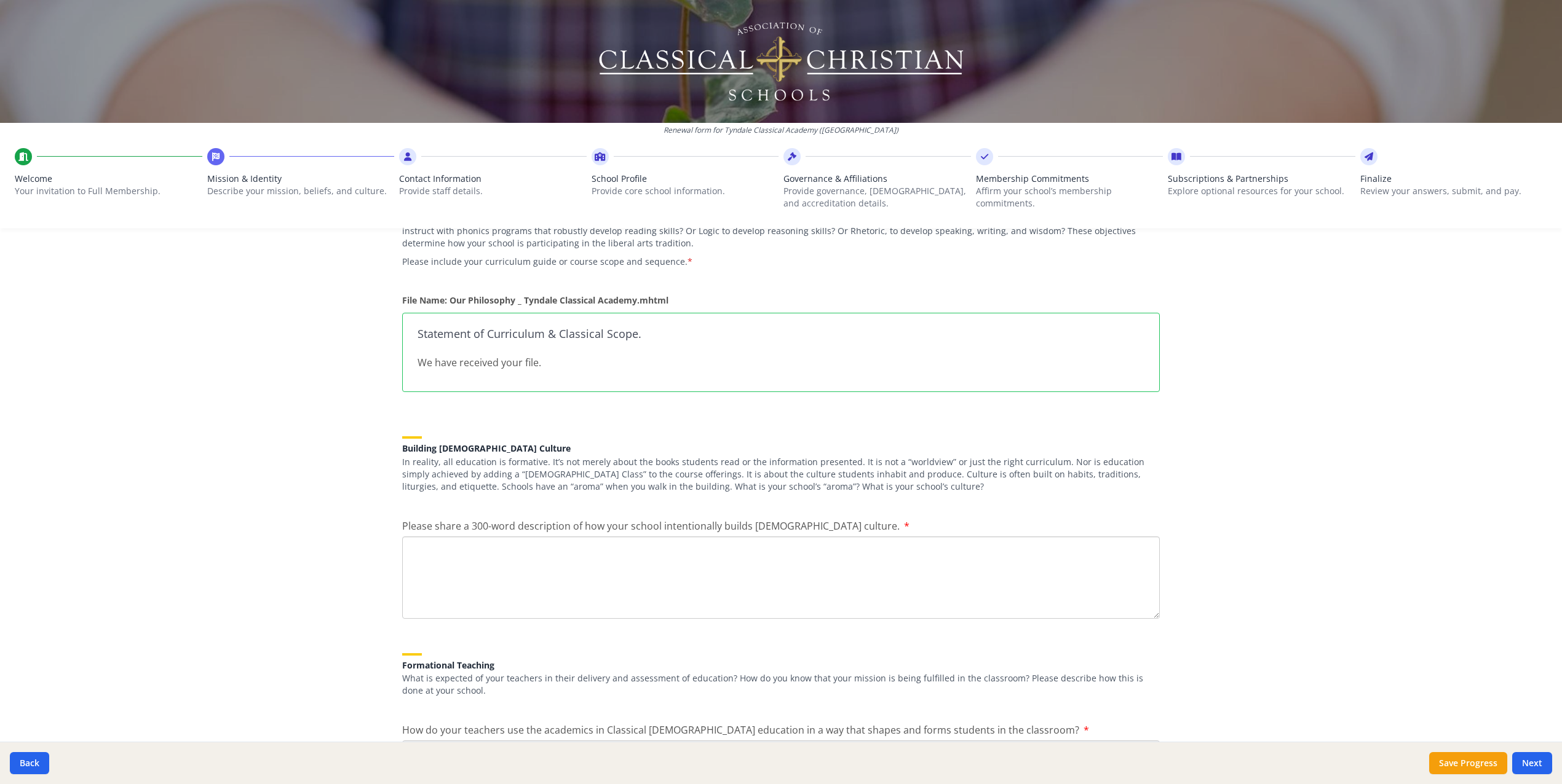
scroll to position [1335, 0]
type textarea "Yes"
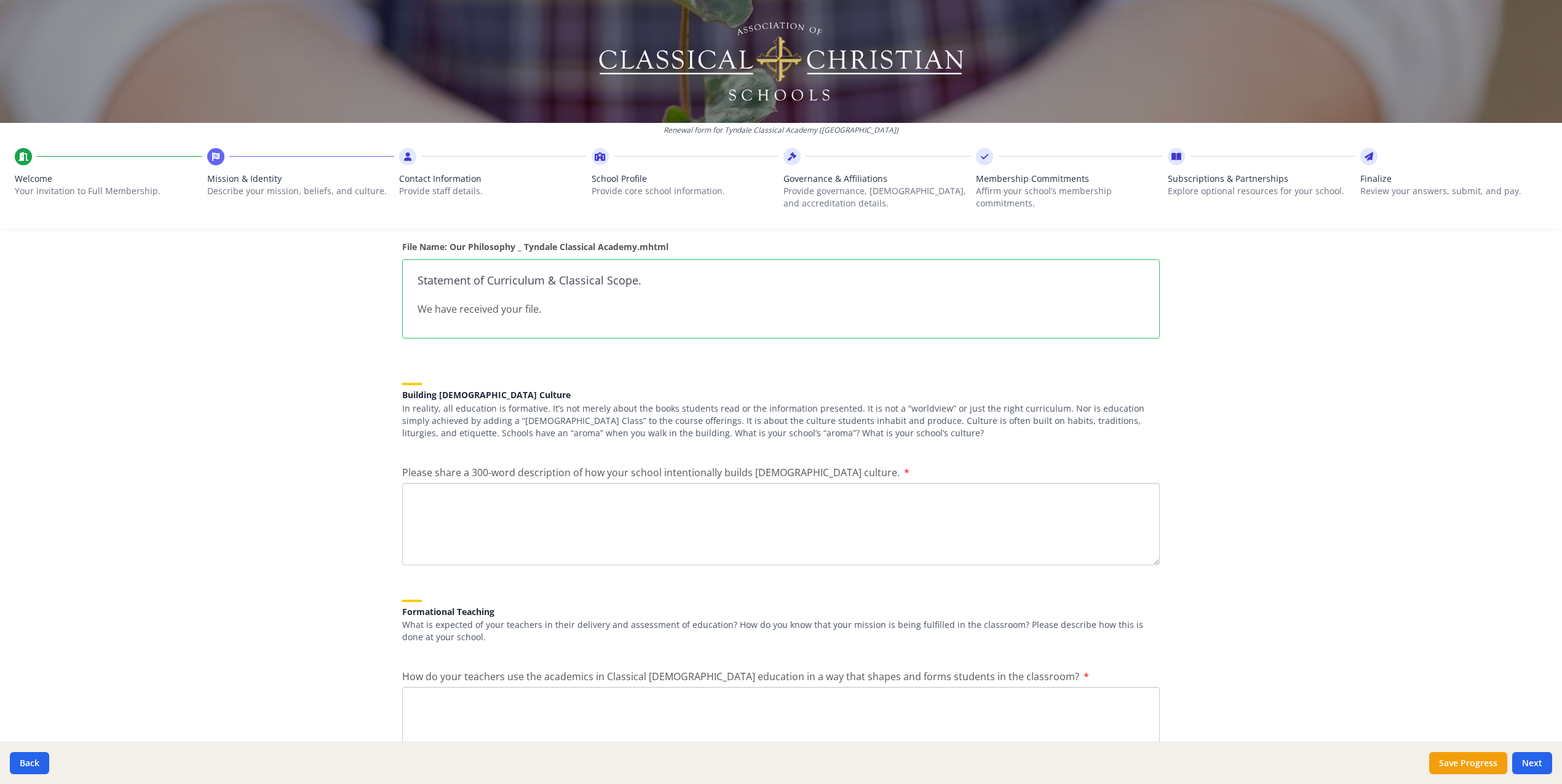
scroll to position [1455, 0]
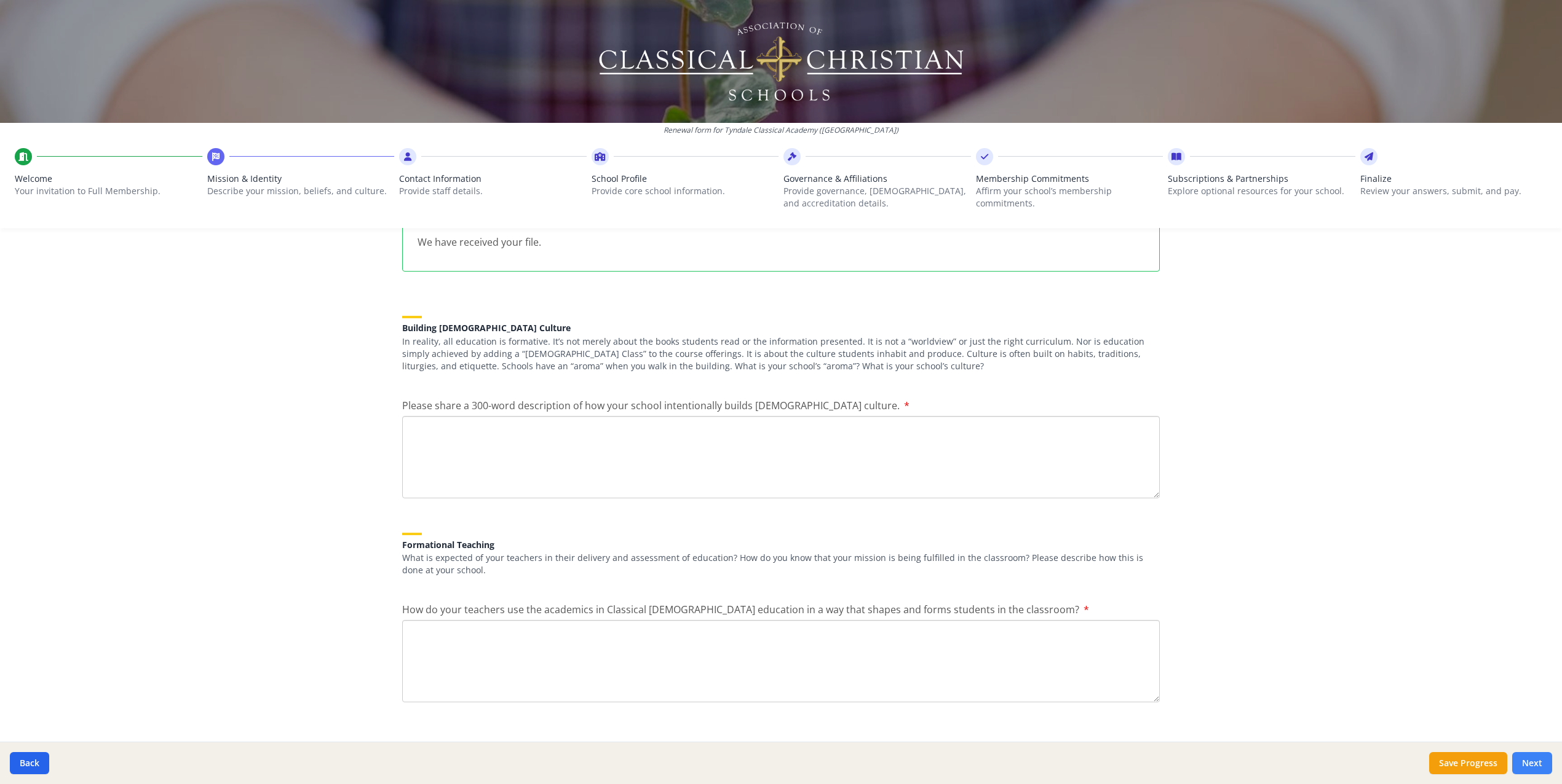
click at [1529, 762] on button "Next" at bounding box center [1532, 763] width 40 height 22
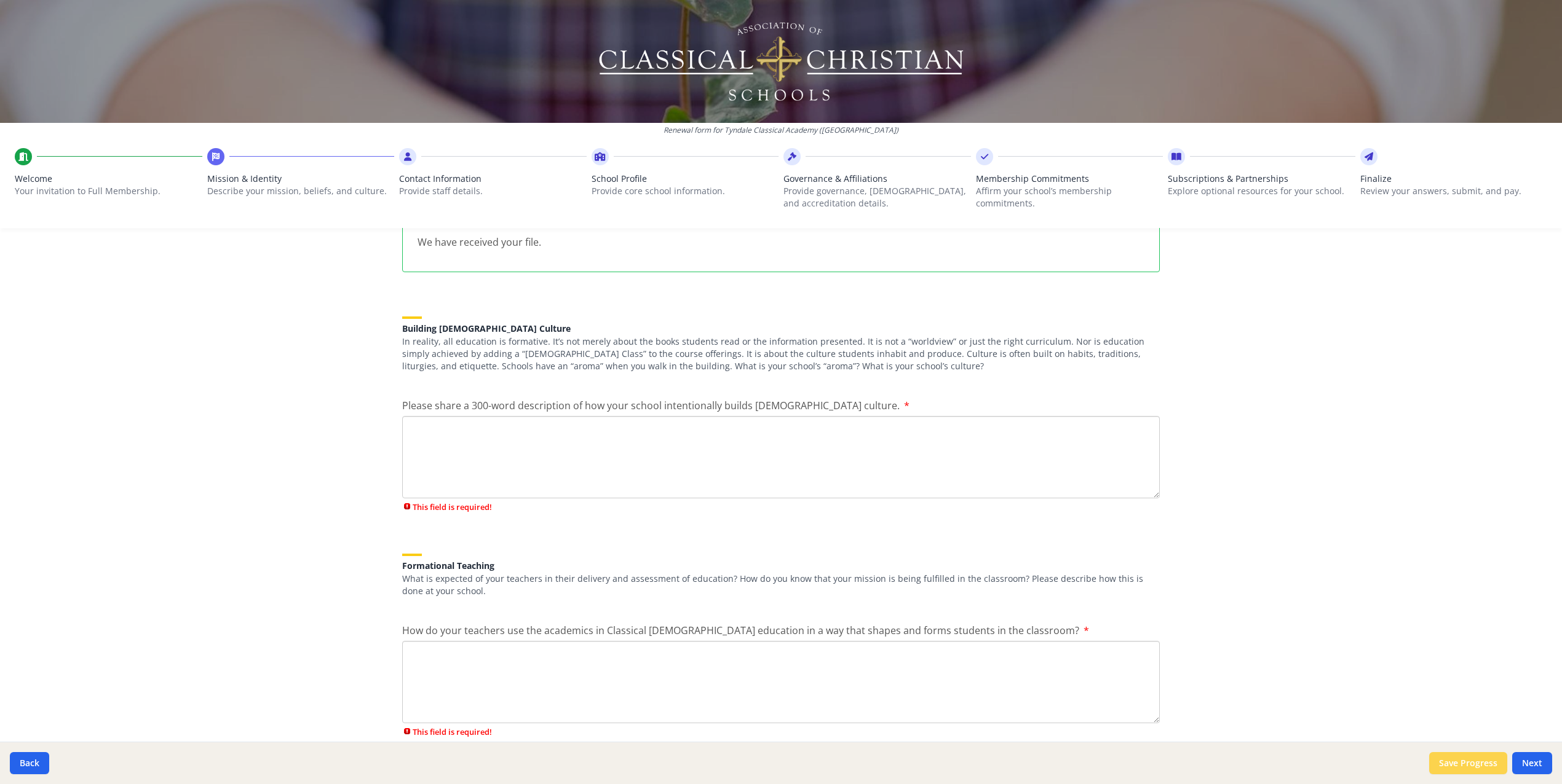
click at [1473, 767] on button "Save Progress" at bounding box center [1468, 763] width 78 height 22
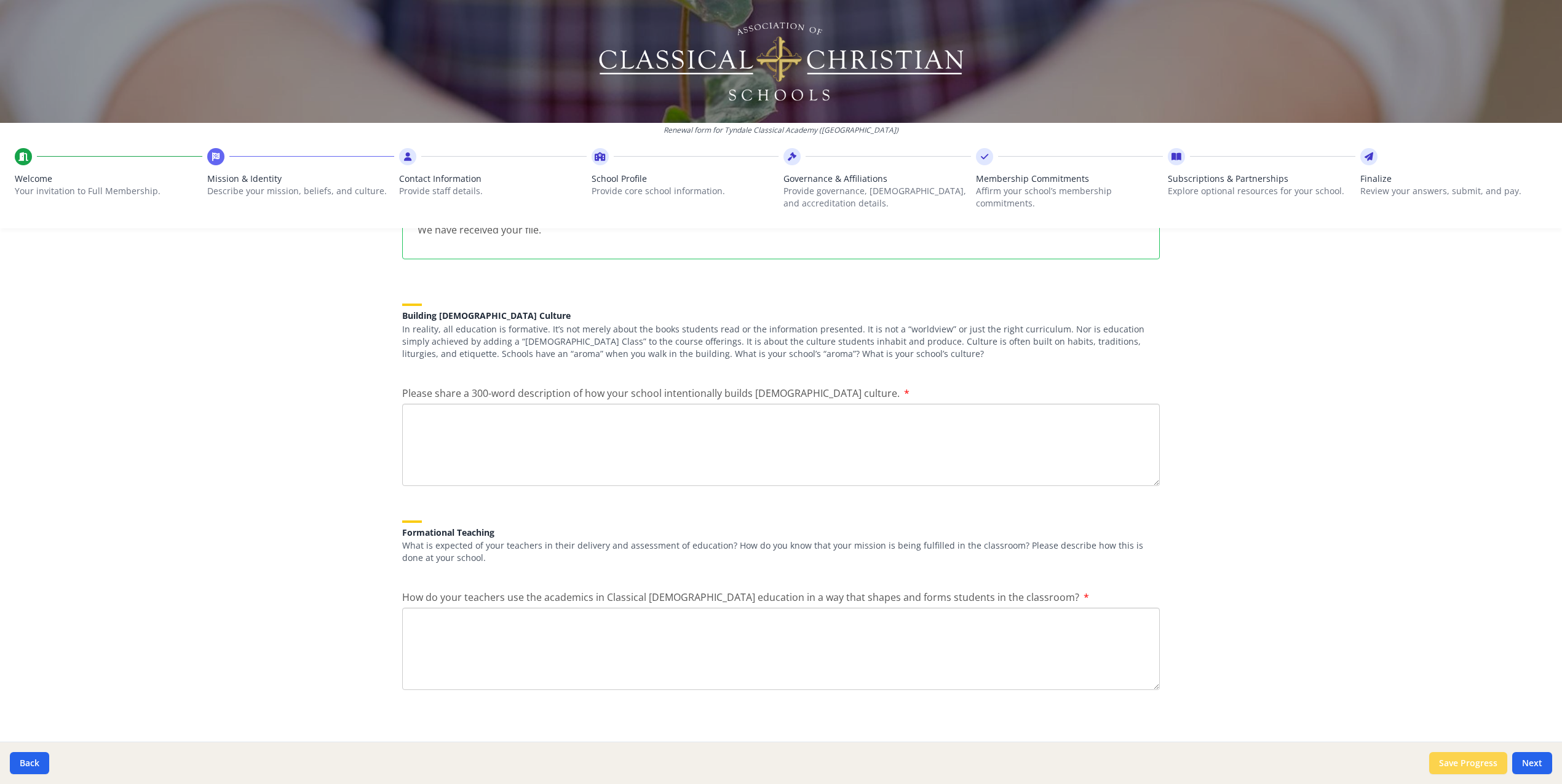
scroll to position [1455, 0]
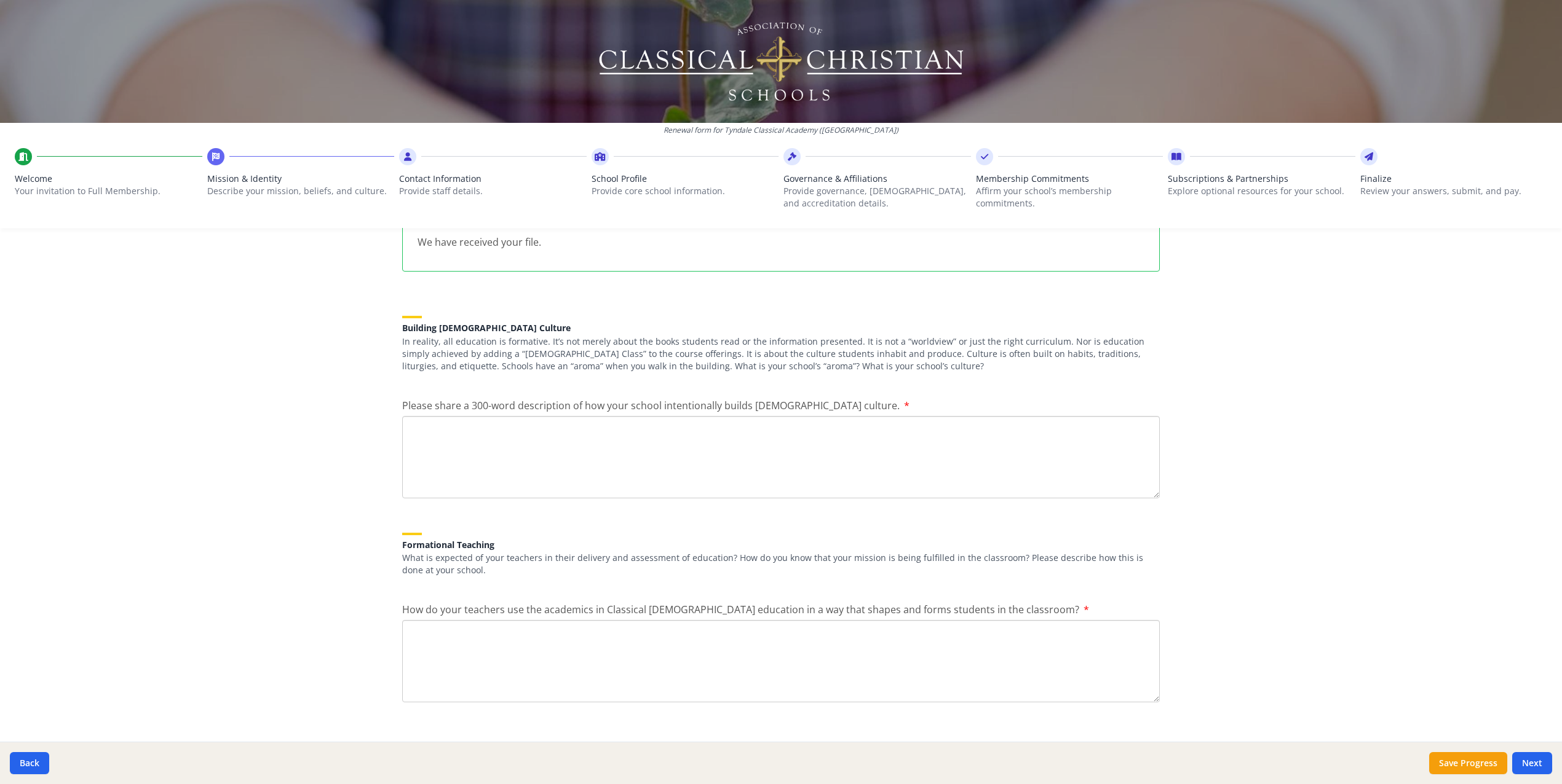
click at [419, 421] on textarea "Please share a 300-word description of how your school intentionally builds [DE…" at bounding box center [781, 457] width 758 height 82
paste textarea "We desire to nurture your kids as we educate, which means we will be helping th…"
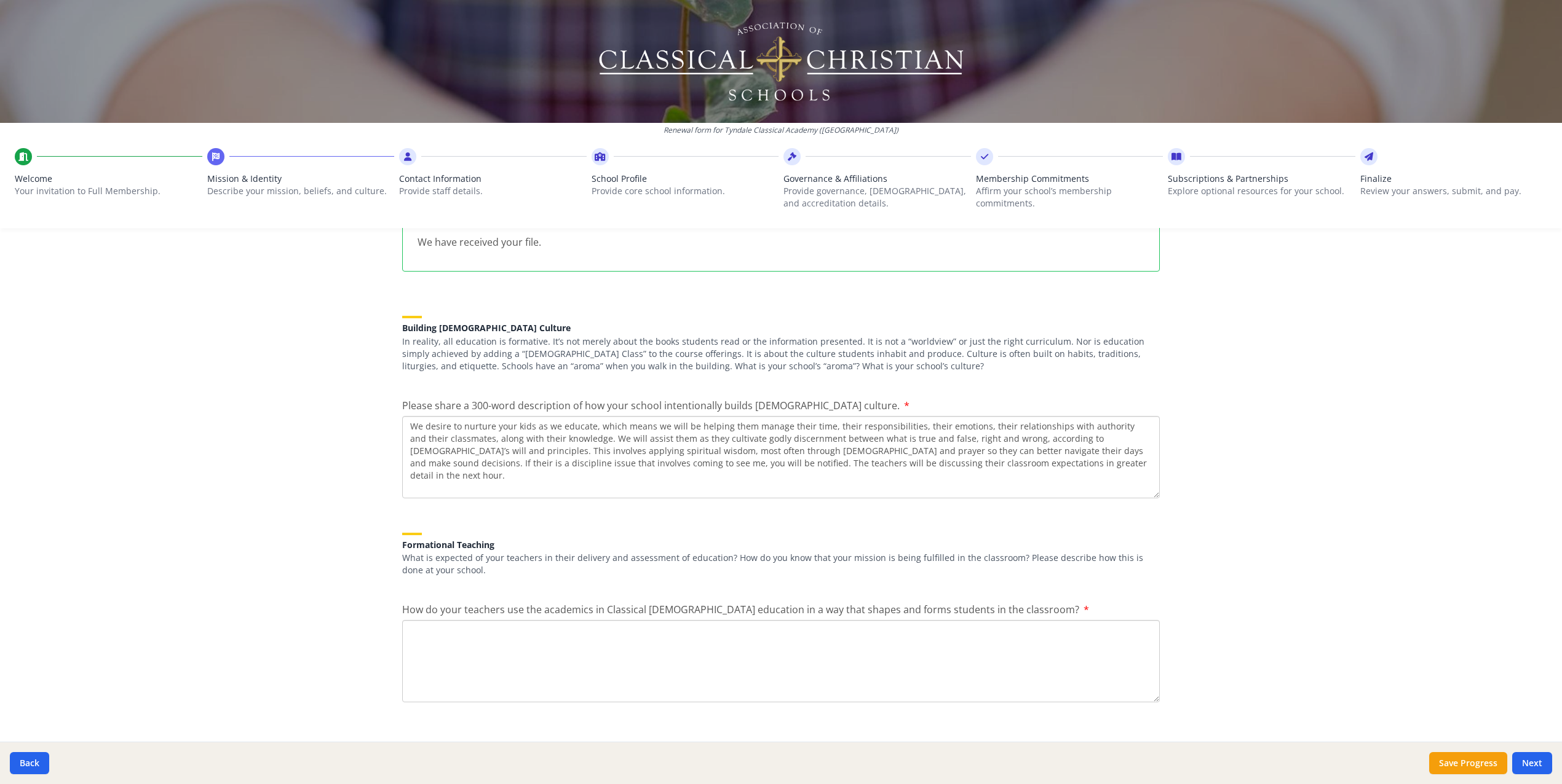
drag, startPoint x: 515, startPoint y: 414, endPoint x: 499, endPoint y: 414, distance: 16.0
click at [499, 416] on textarea "We desire to nurture your kids as we educate, which means we will be helping th…" at bounding box center [781, 457] width 758 height 82
drag, startPoint x: 975, startPoint y: 451, endPoint x: 602, endPoint y: 450, distance: 373.0
click at [602, 450] on textarea "We desire to nurture our kids as we educate, which means we will be helping the…" at bounding box center [781, 457] width 758 height 82
drag, startPoint x: 617, startPoint y: 452, endPoint x: 998, endPoint y: 443, distance: 381.1
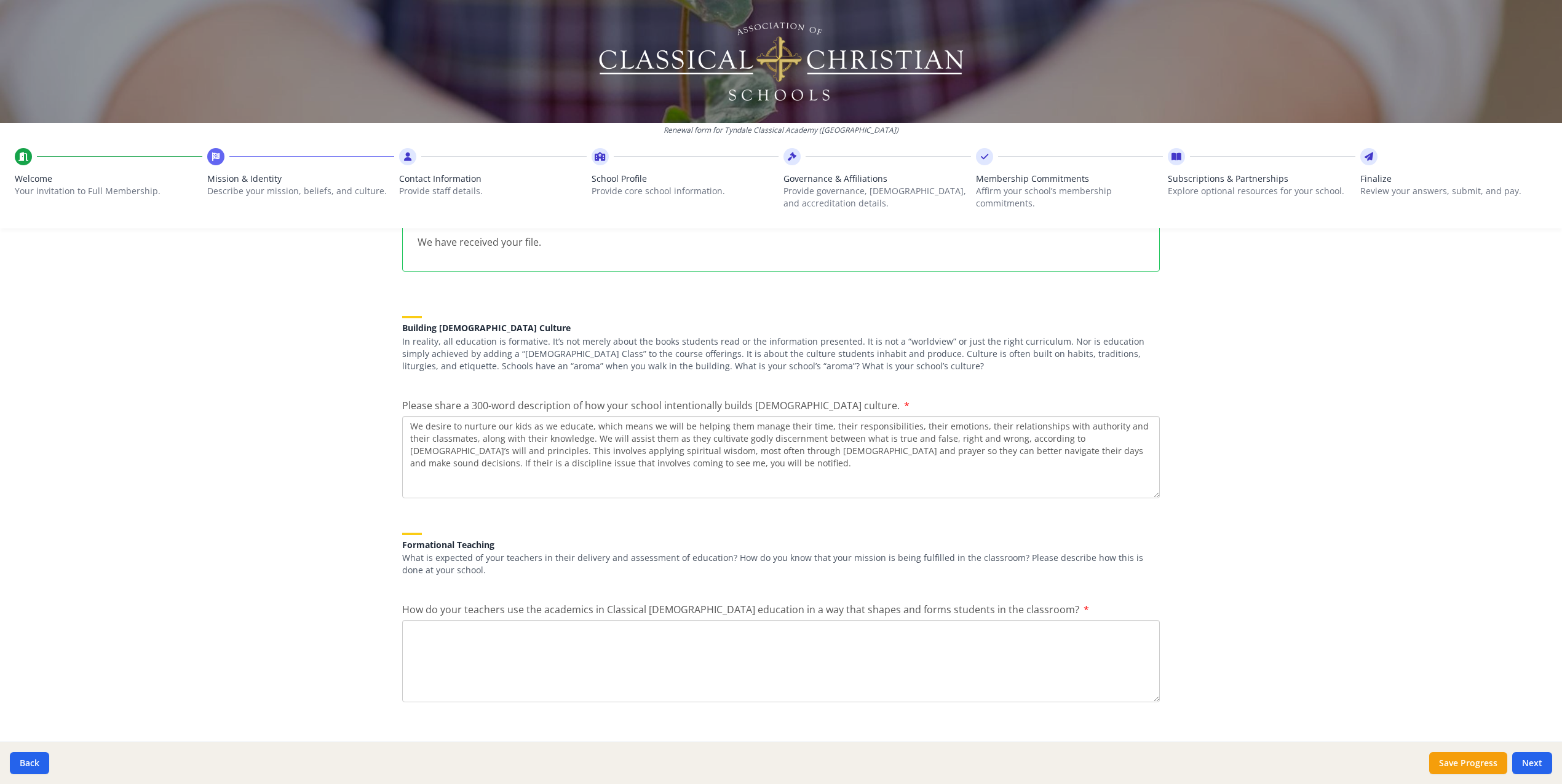
click at [998, 443] on textarea "We desire to nurture our kids as we educate, which means we will be helping the…" at bounding box center [781, 457] width 758 height 82
type textarea "We desire to nurture our kids as we educate, which means we will be helping the…"
click at [1464, 759] on button "Save Progress" at bounding box center [1468, 763] width 78 height 22
click at [1543, 762] on button "Next" at bounding box center [1532, 763] width 40 height 22
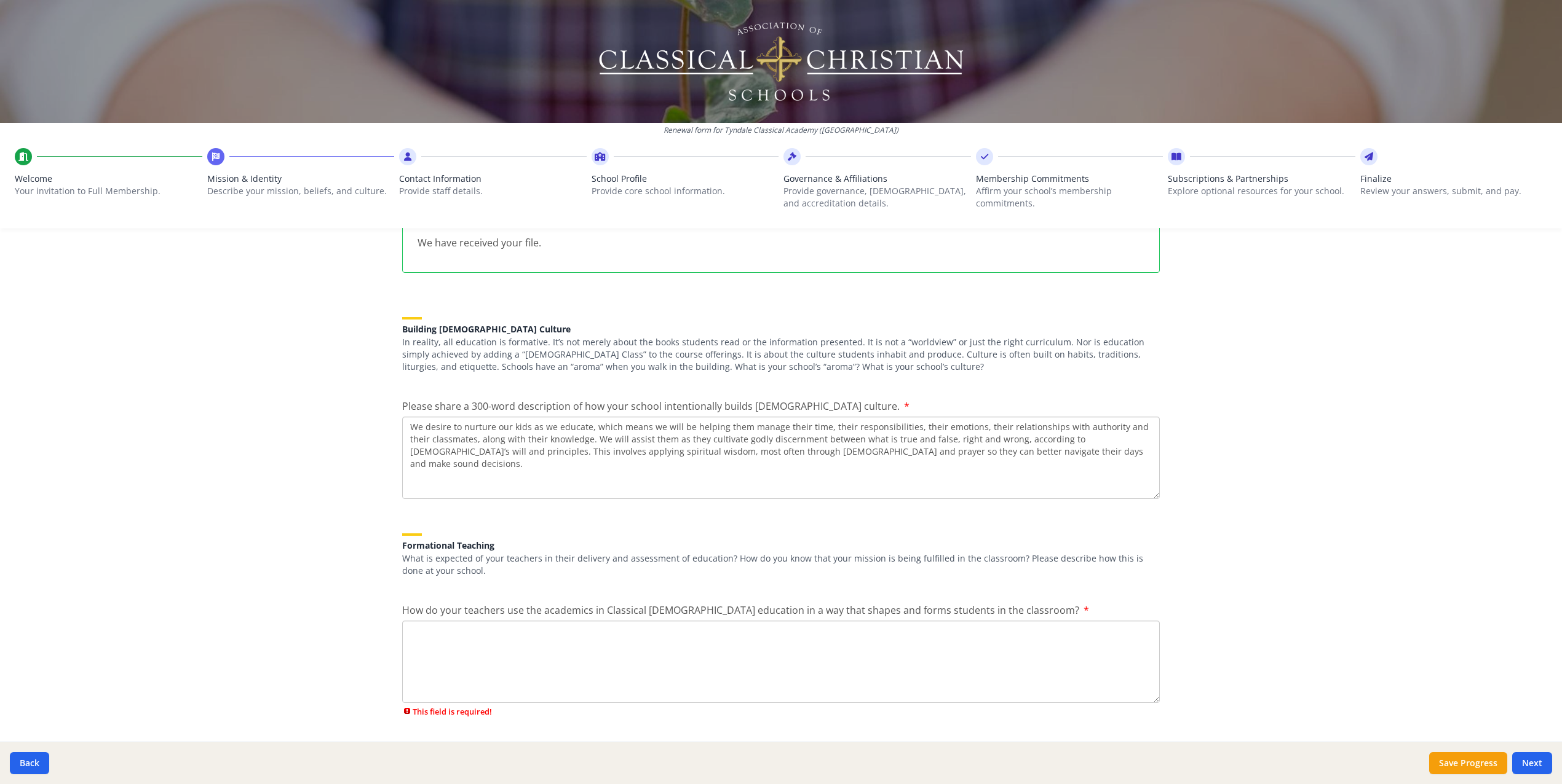
click at [736, 654] on textarea "How do your teachers use the academics in Classical [DEMOGRAPHIC_DATA] educatio…" at bounding box center [781, 662] width 758 height 82
type textarea "Will get back to this"
click at [1528, 764] on button "Next" at bounding box center [1532, 763] width 40 height 22
click at [1538, 764] on button "Next" at bounding box center [1532, 763] width 40 height 22
click at [1490, 768] on button "Save Progress" at bounding box center [1468, 763] width 78 height 22
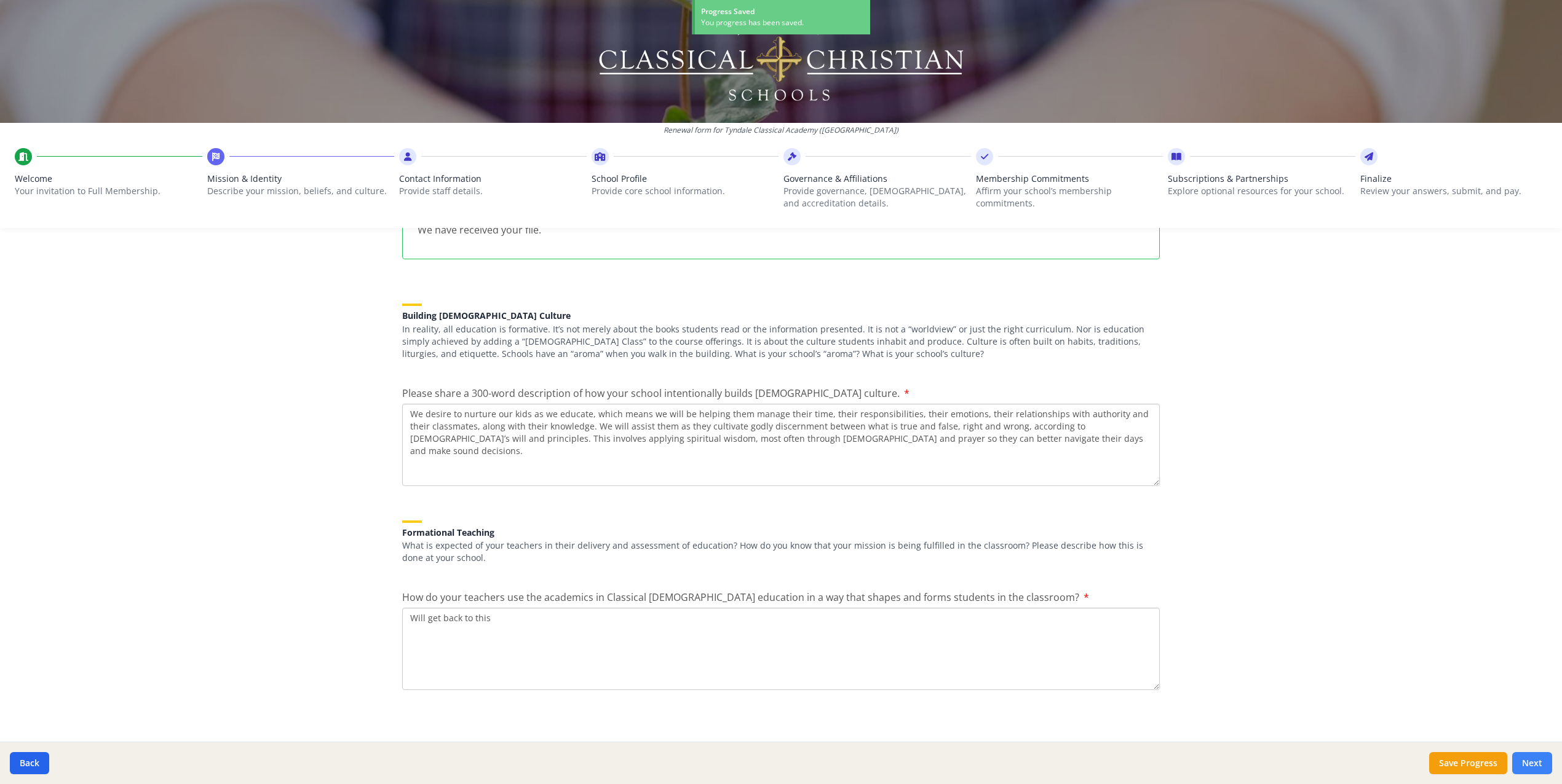
scroll to position [1455, 0]
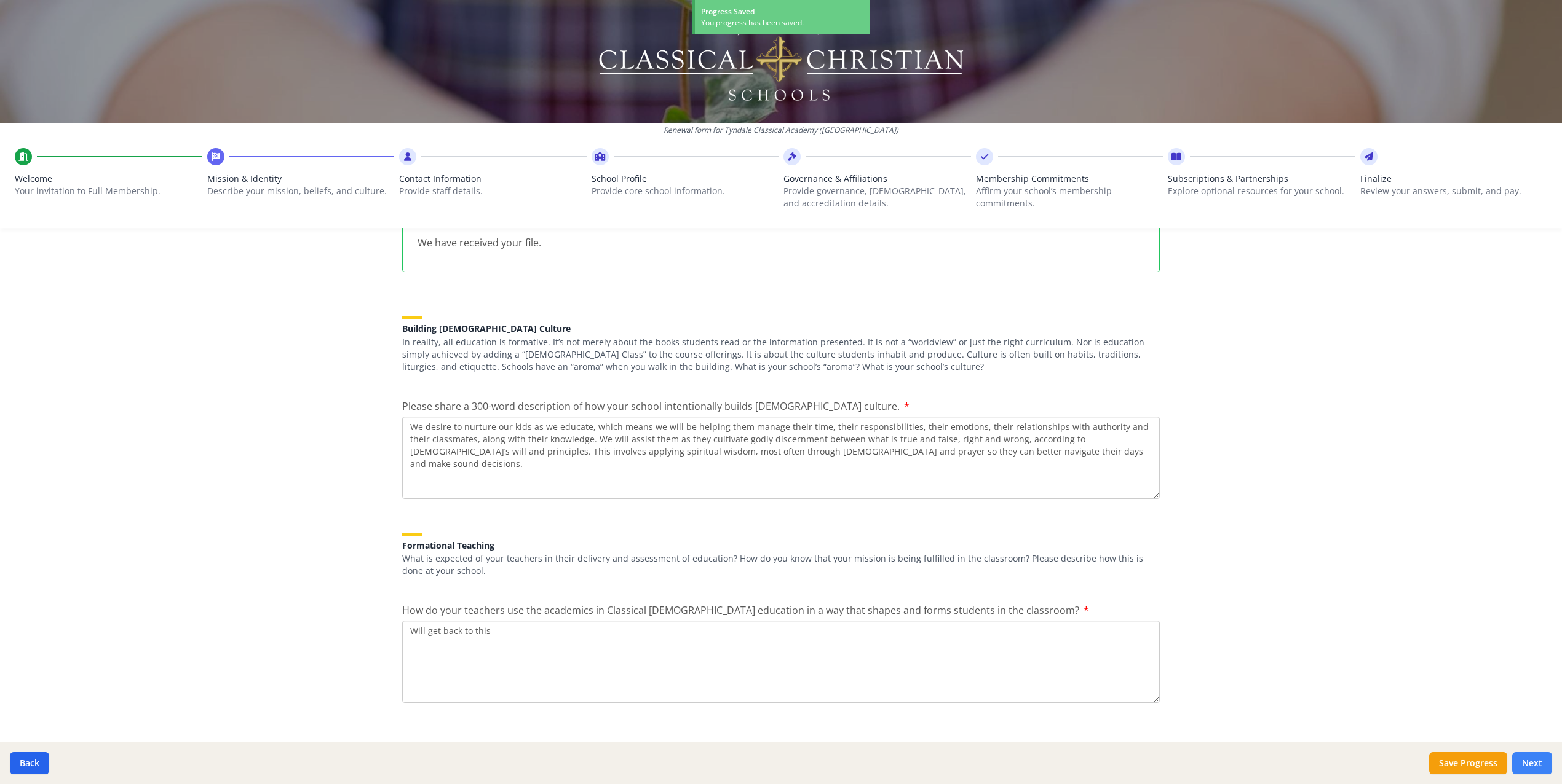
click at [1531, 764] on button "Next" at bounding box center [1532, 763] width 40 height 22
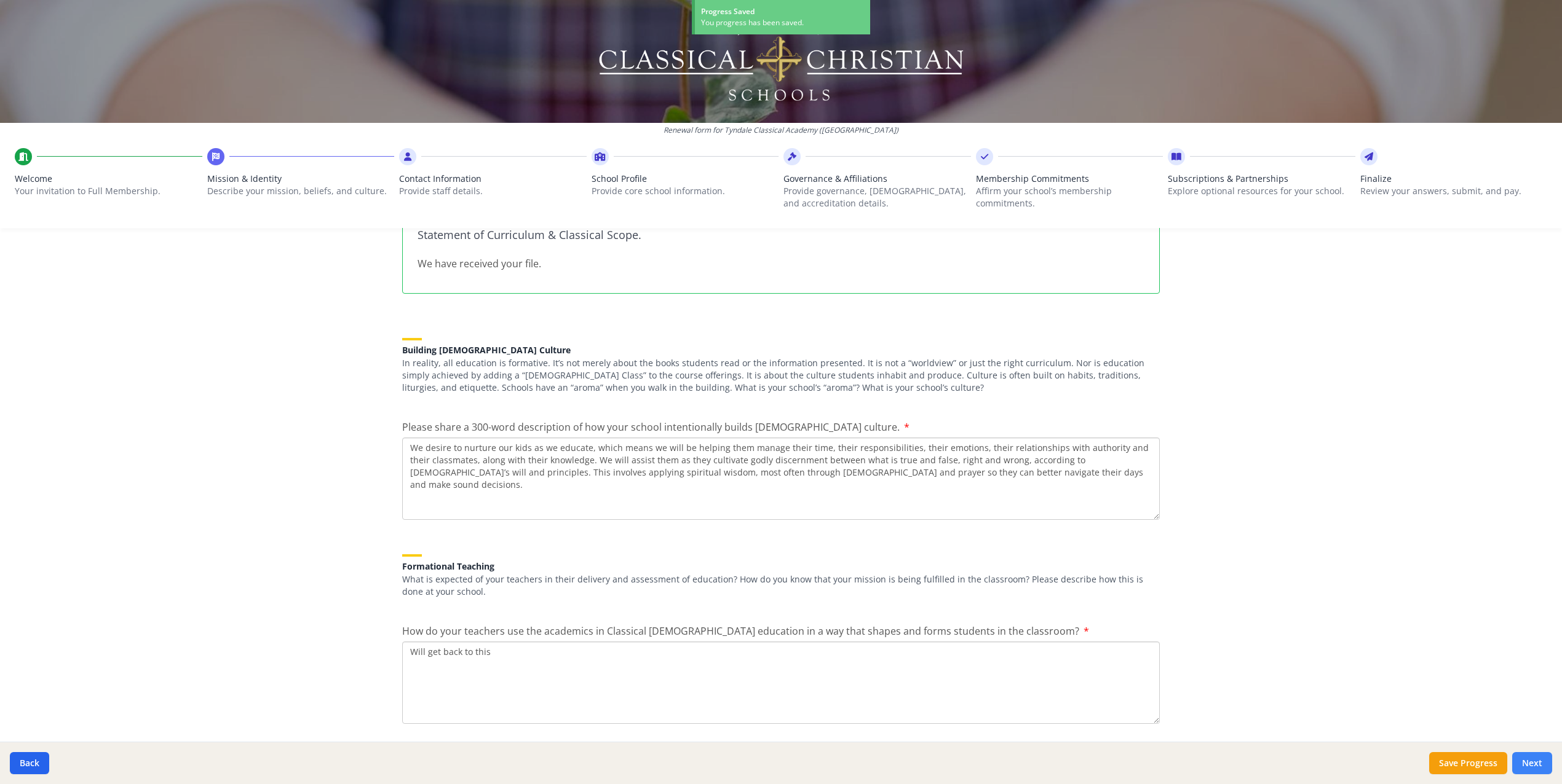
scroll to position [1475, 0]
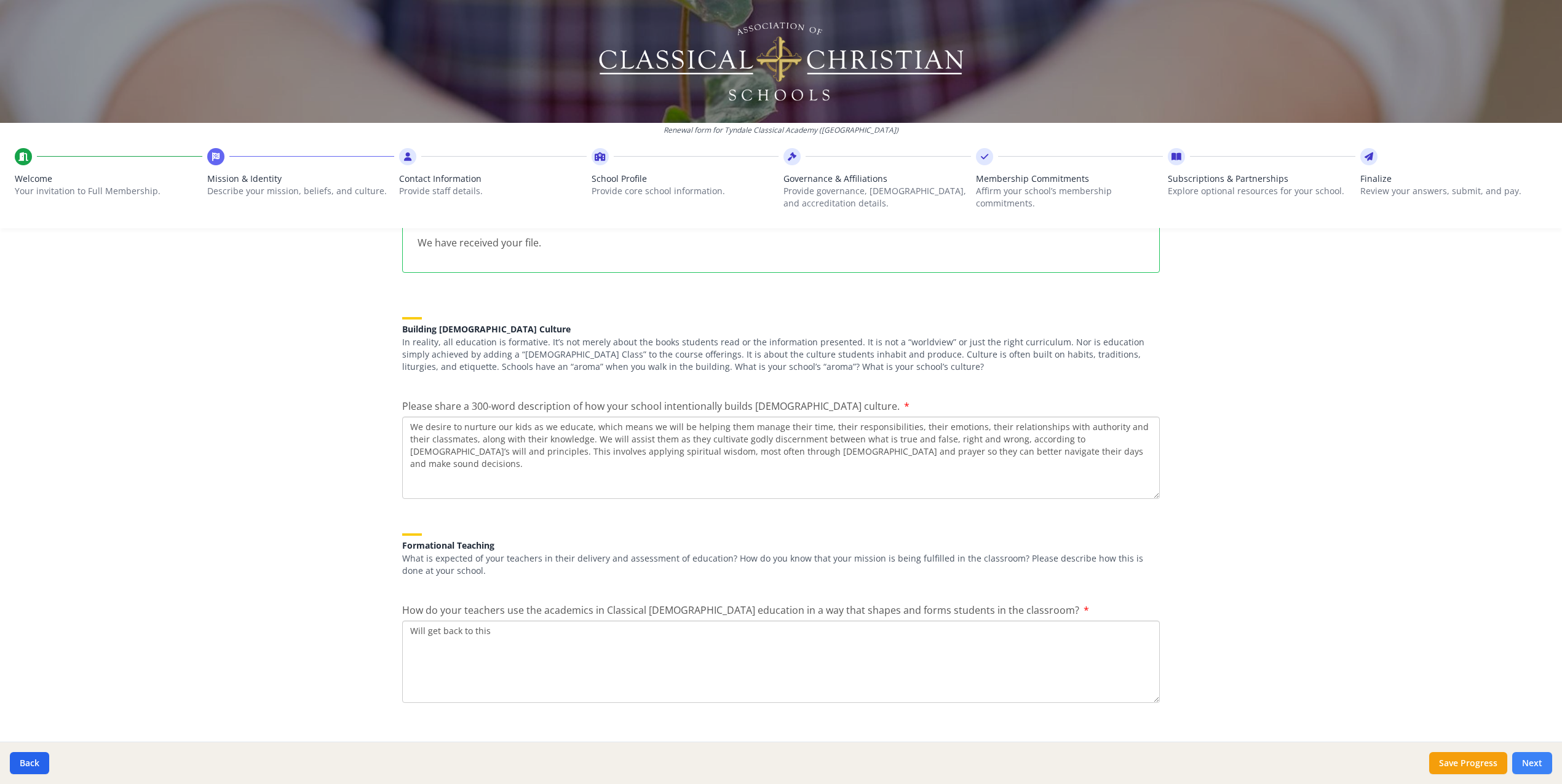
click at [1529, 762] on button "Next" at bounding box center [1532, 763] width 40 height 22
click at [608, 169] on div "School Profile Provide core school information." at bounding box center [685, 182] width 187 height 68
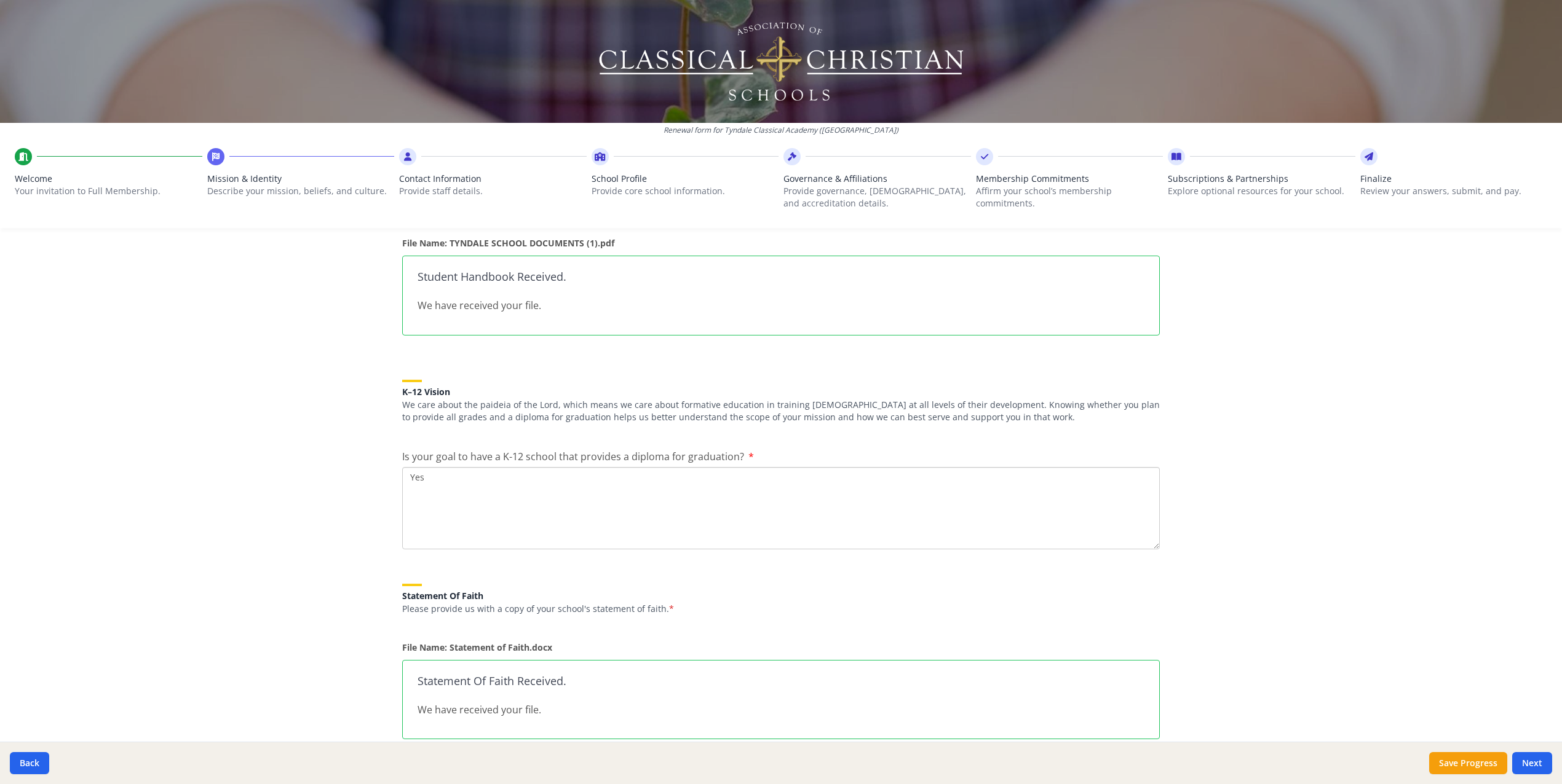
scroll to position [509, 0]
click at [798, 180] on span "Governance & Affiliations" at bounding box center [877, 179] width 187 height 13
click at [406, 173] on span "Contact Information" at bounding box center [493, 179] width 187 height 13
click at [416, 161] on div at bounding box center [493, 157] width 187 height 17
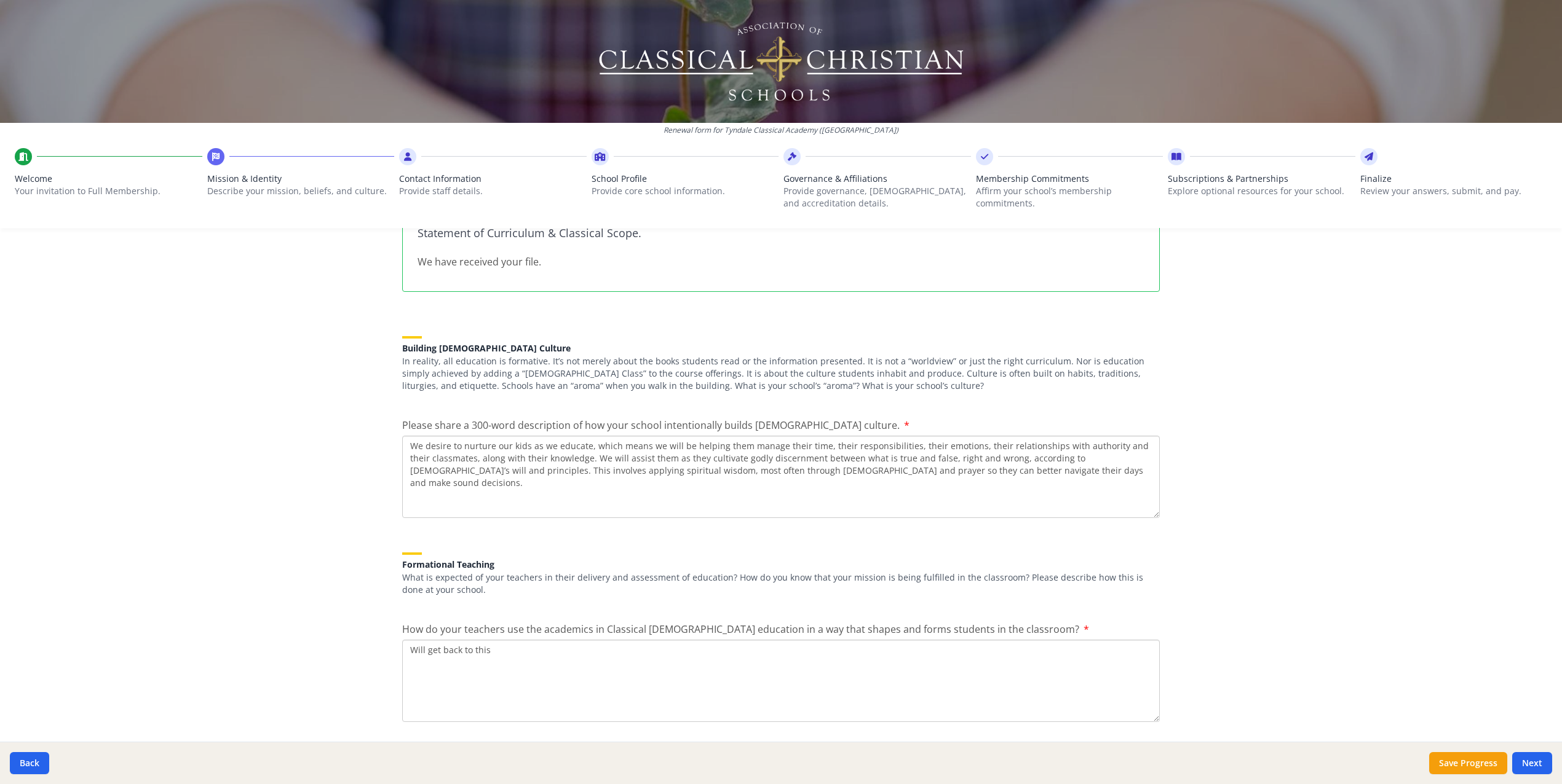
scroll to position [1475, 0]
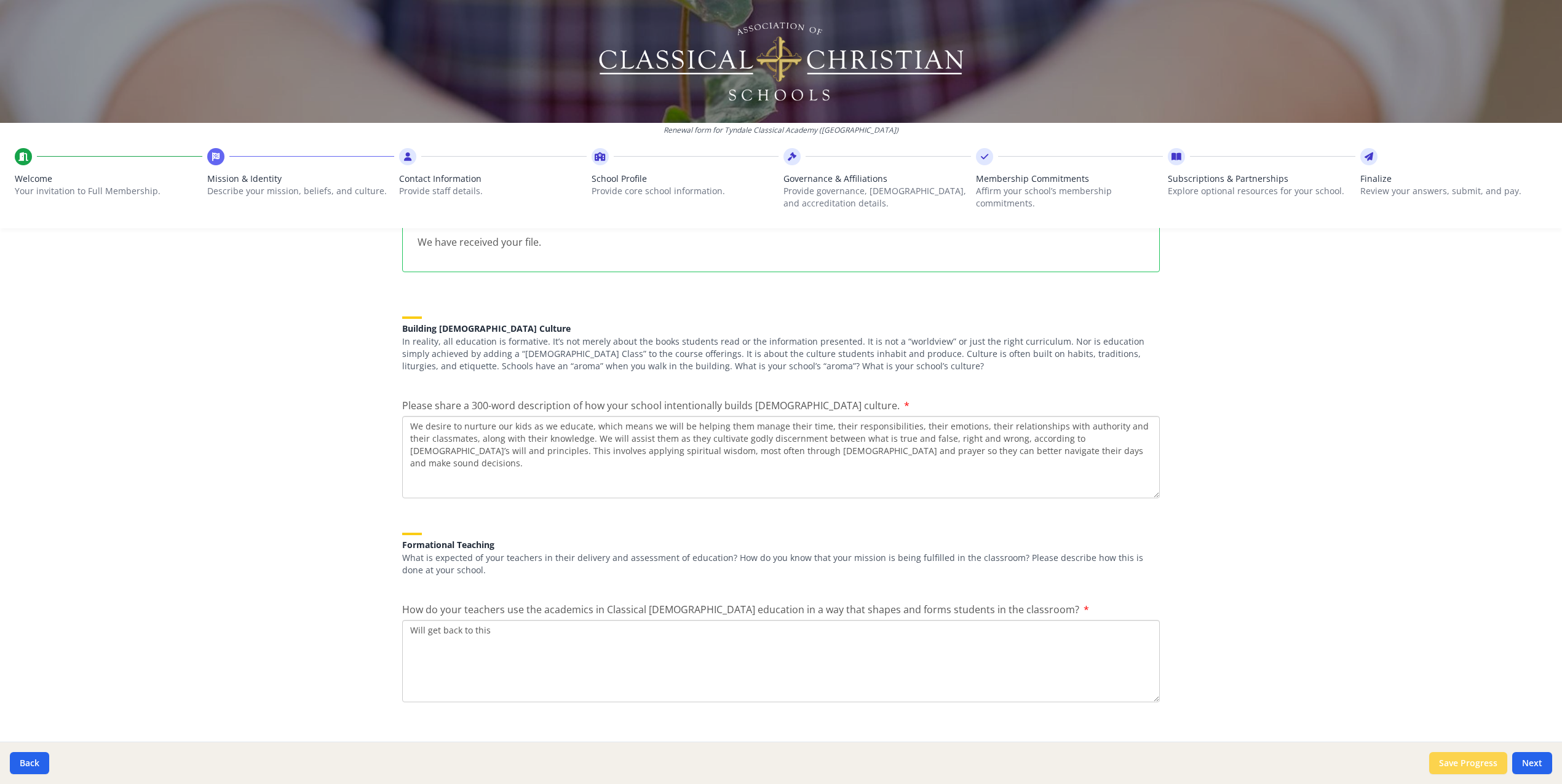
click at [1490, 772] on button "Save Progress" at bounding box center [1468, 763] width 78 height 22
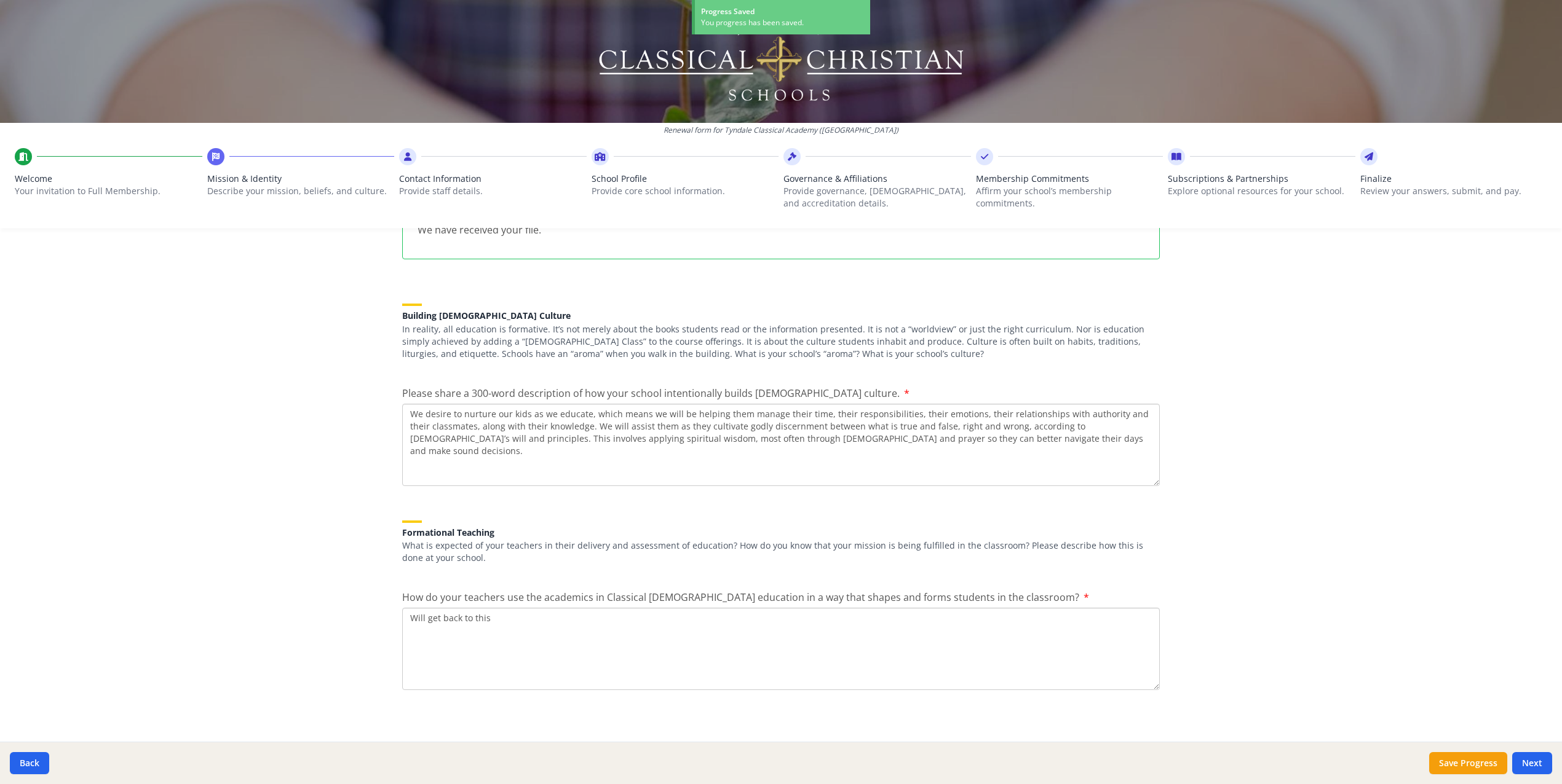
scroll to position [1455, 0]
